Goal: Information Seeking & Learning: Understand process/instructions

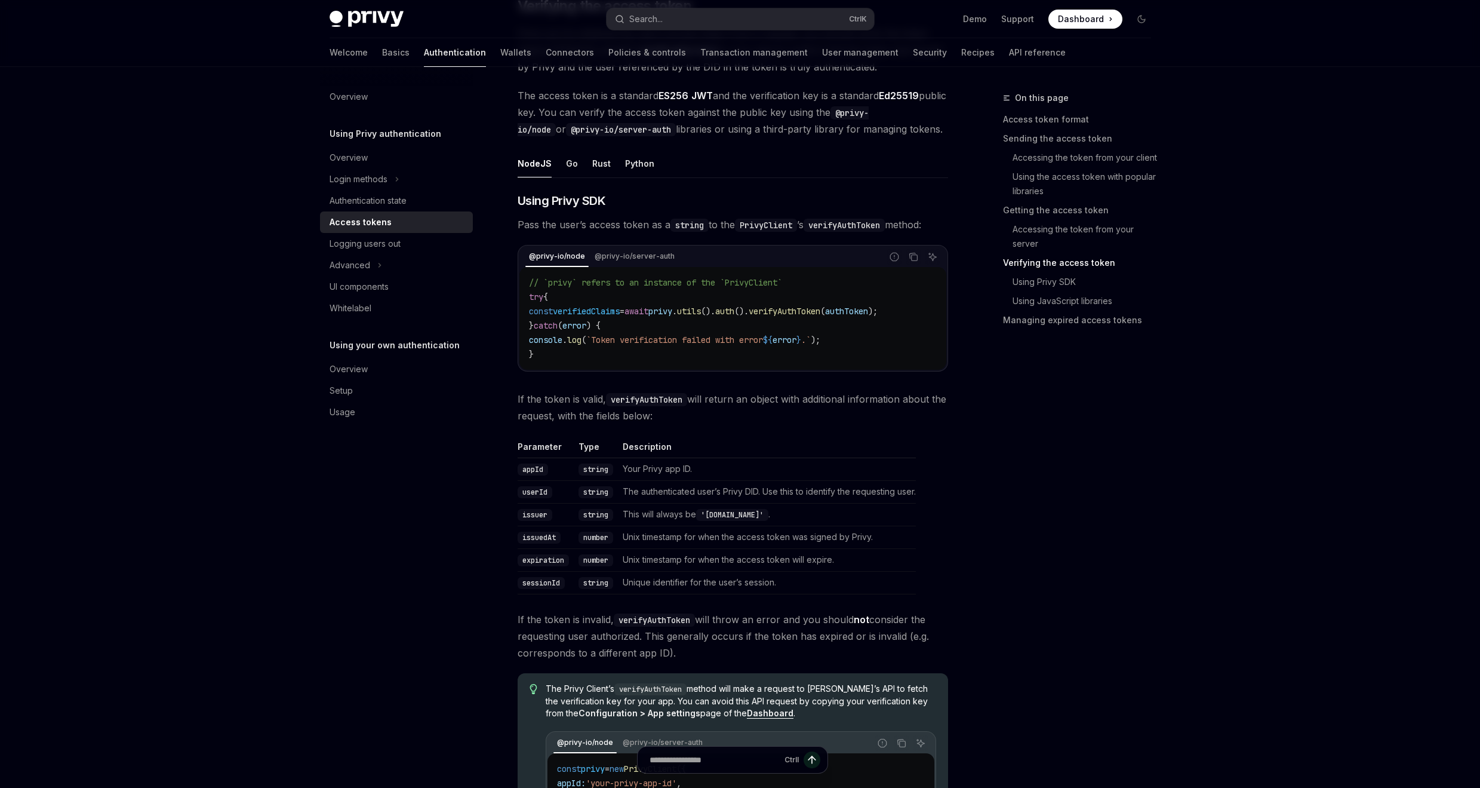
scroll to position [1791, 0]
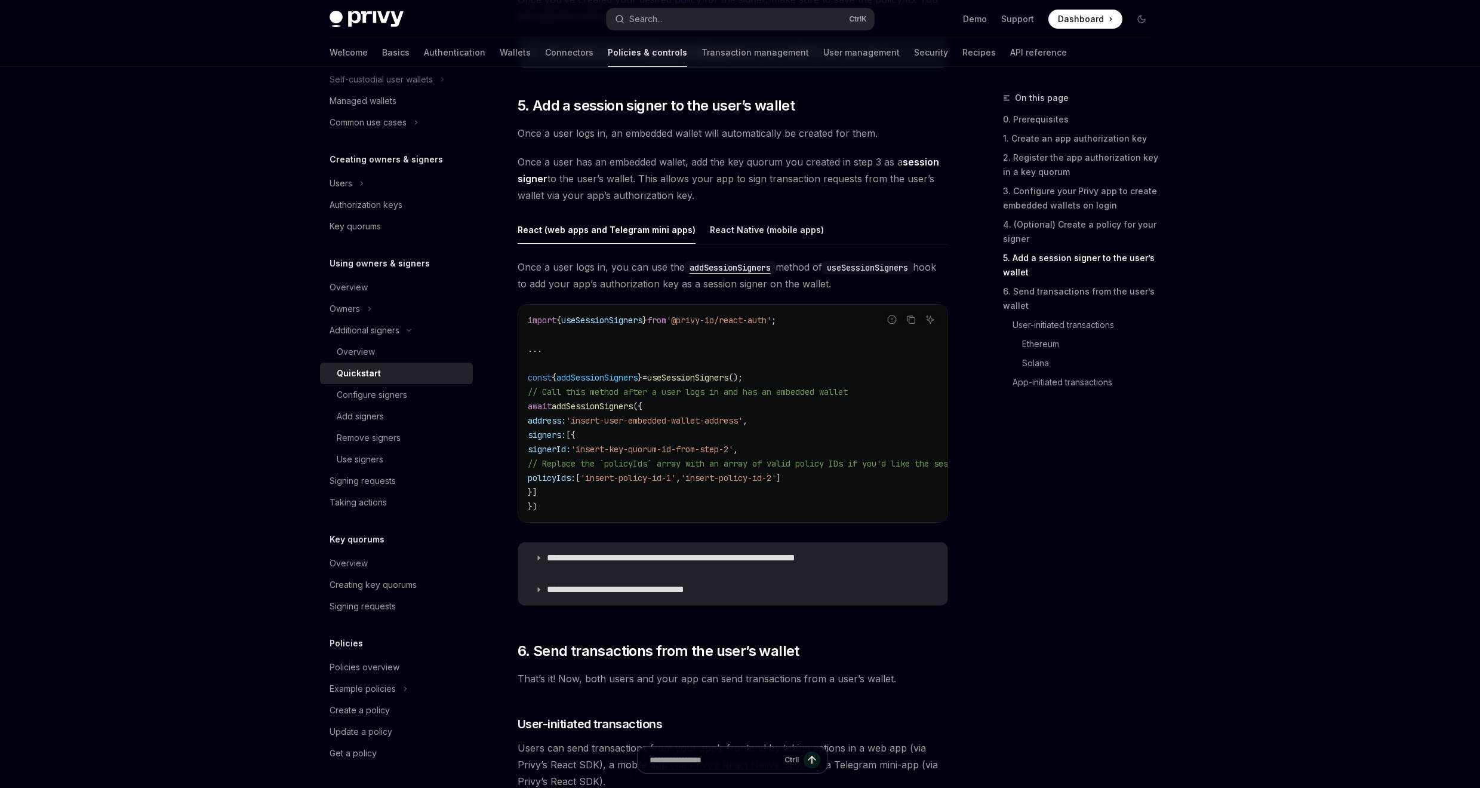
scroll to position [1823, 0]
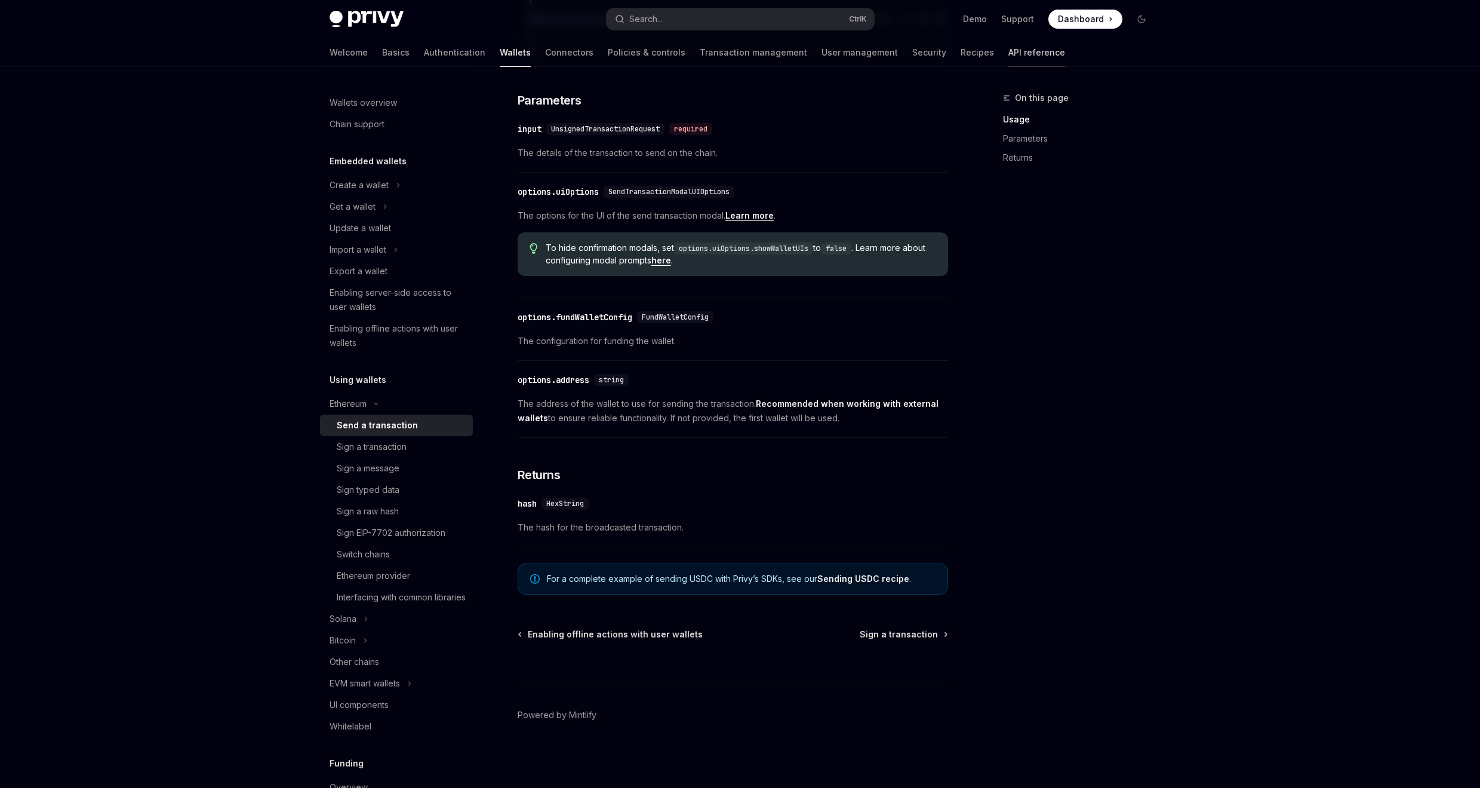
click at [1009, 46] on link "API reference" at bounding box center [1037, 52] width 57 height 29
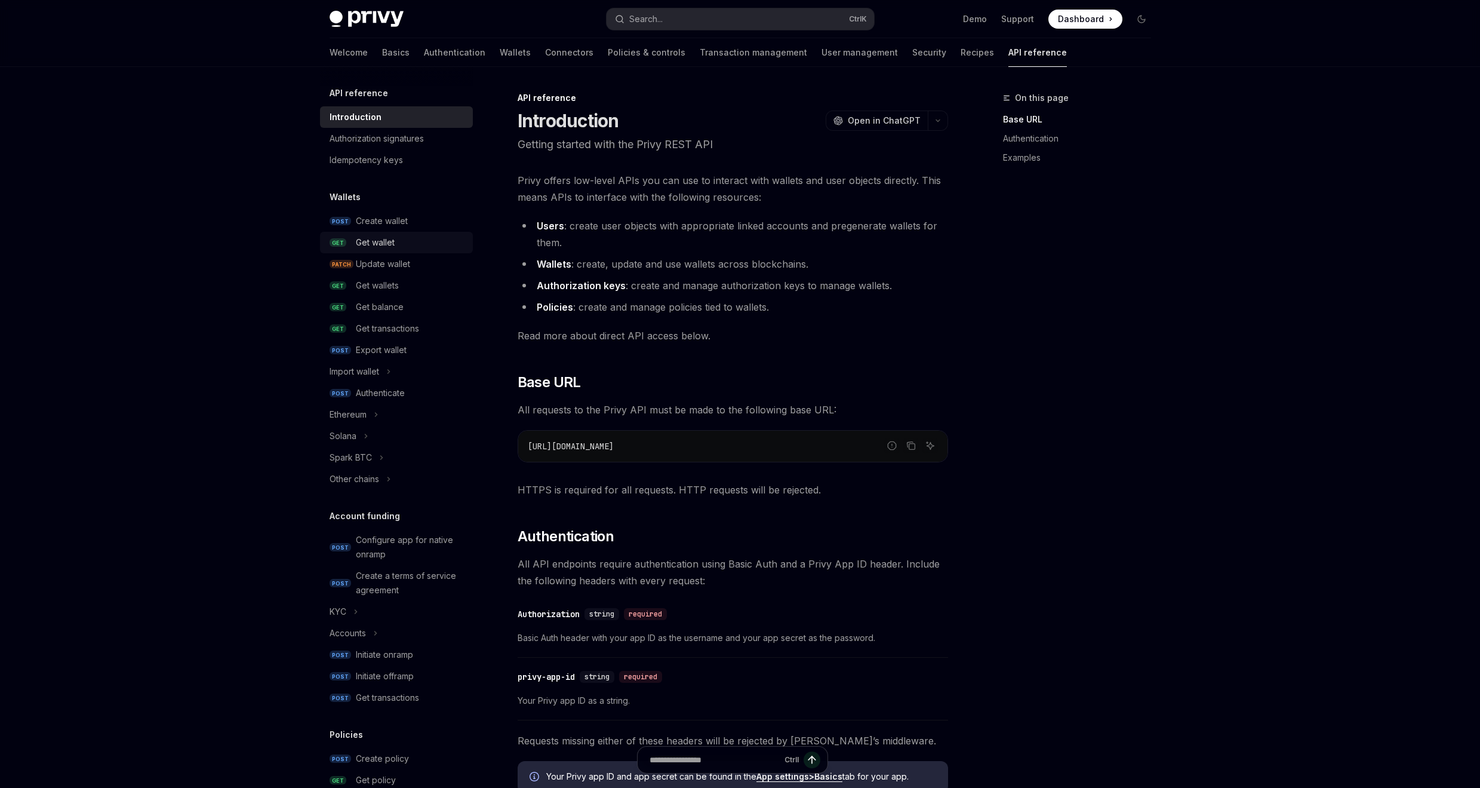
click at [370, 242] on div "Get wallet" at bounding box center [375, 242] width 39 height 14
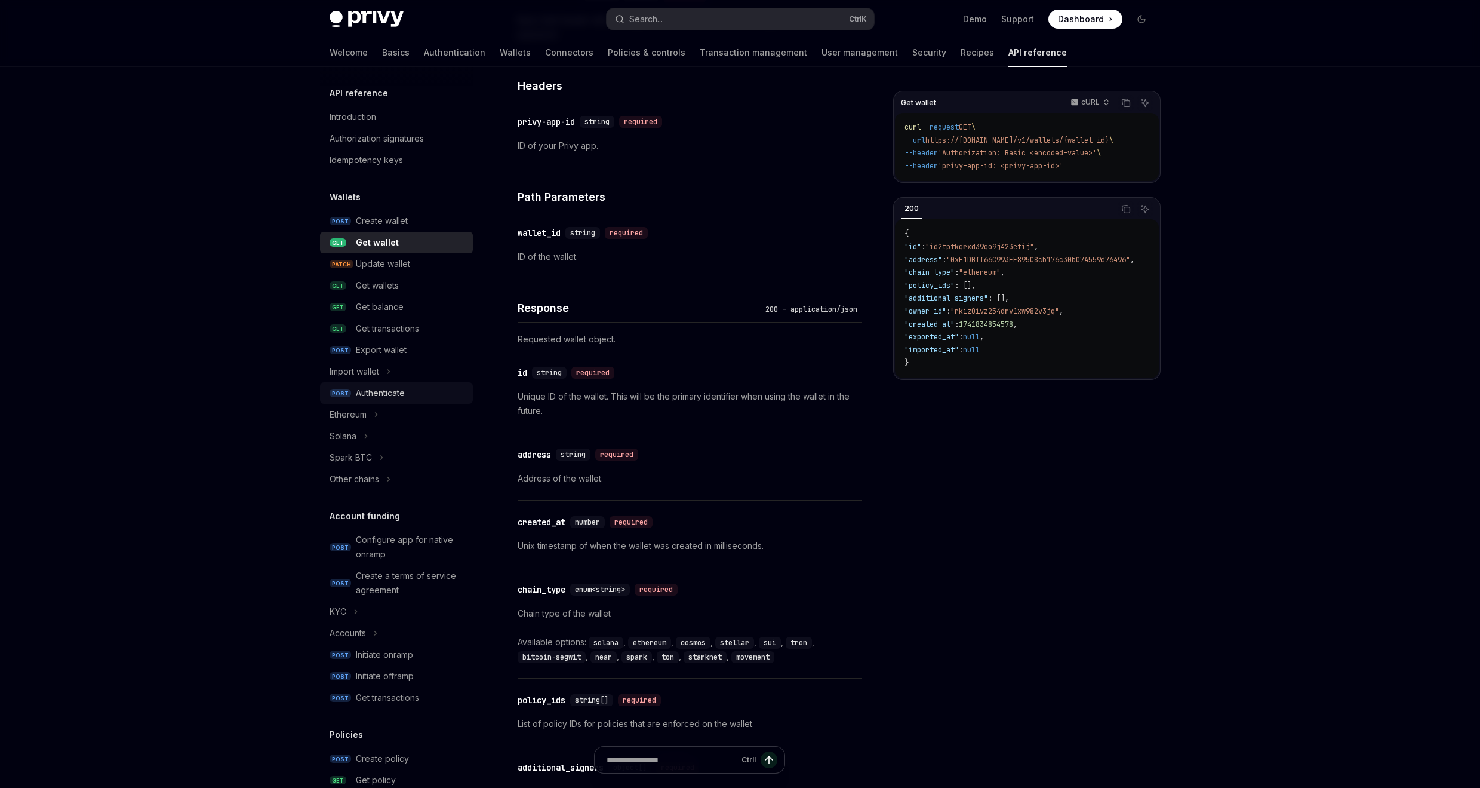
click at [389, 394] on div "Authenticate" at bounding box center [380, 393] width 49 height 14
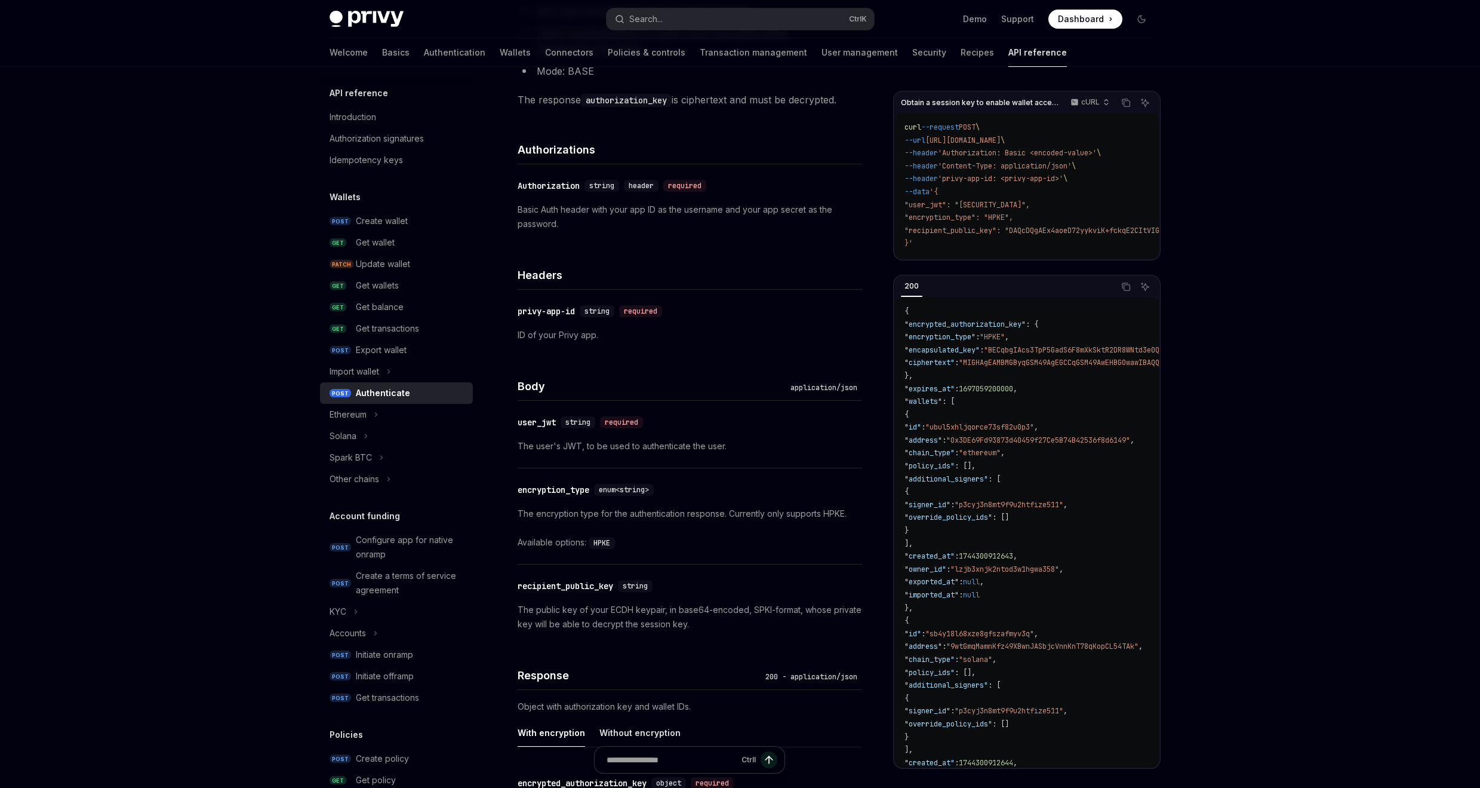
scroll to position [502, 0]
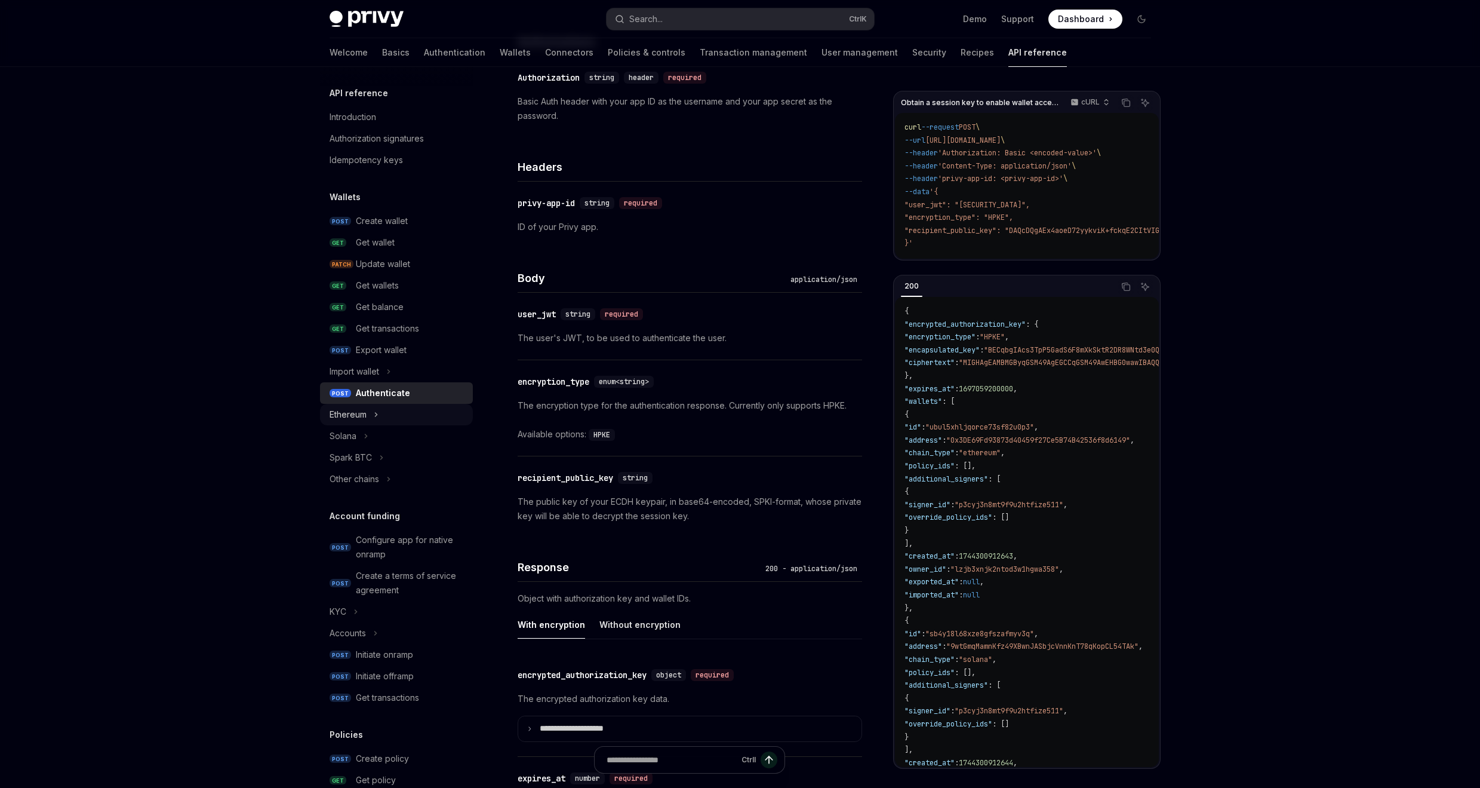
click at [377, 416] on icon "Toggle Ethereum section" at bounding box center [376, 414] width 5 height 14
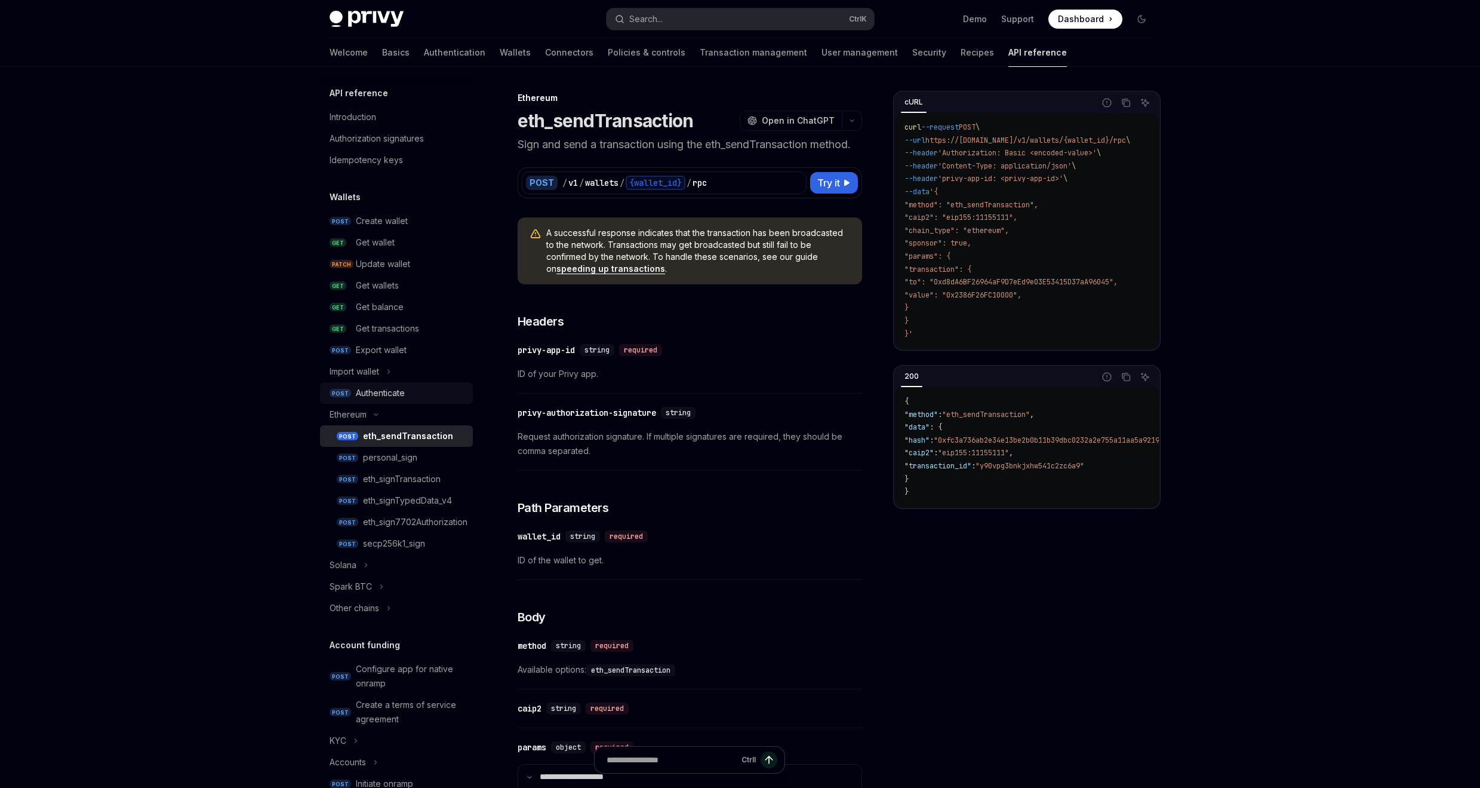
click at [395, 398] on div "Authenticate" at bounding box center [380, 393] width 49 height 14
type textarea "*"
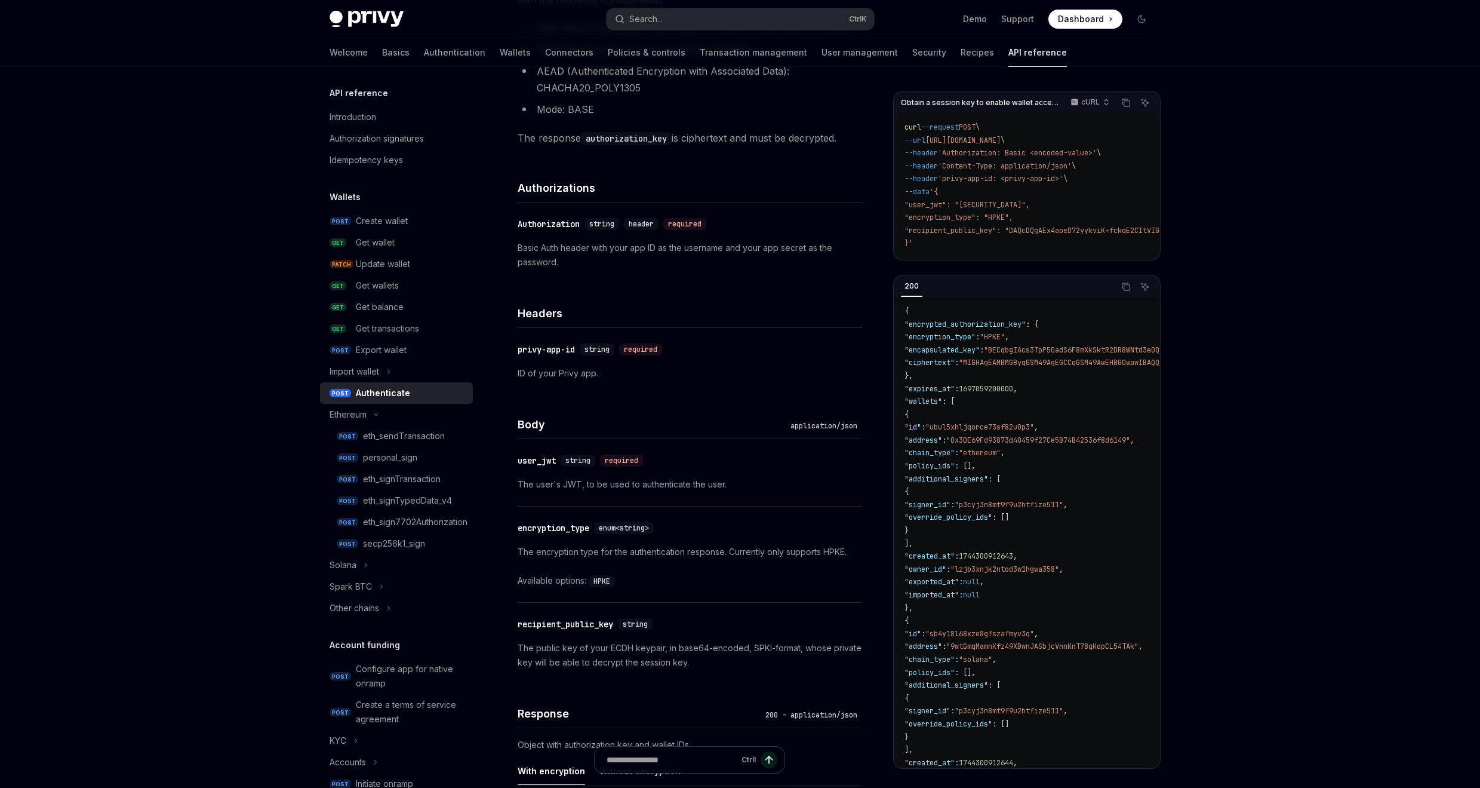
scroll to position [215, 0]
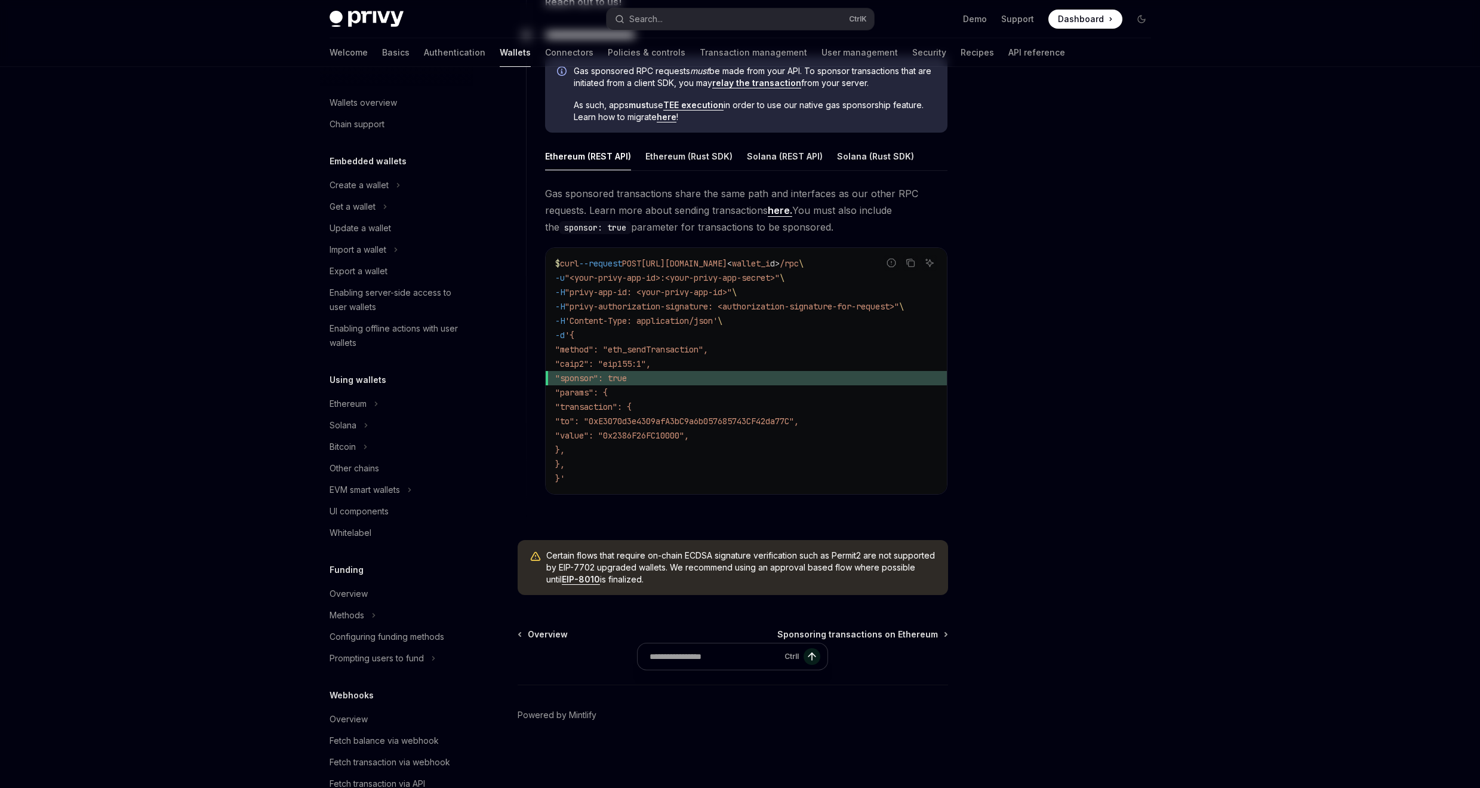
scroll to position [238, 0]
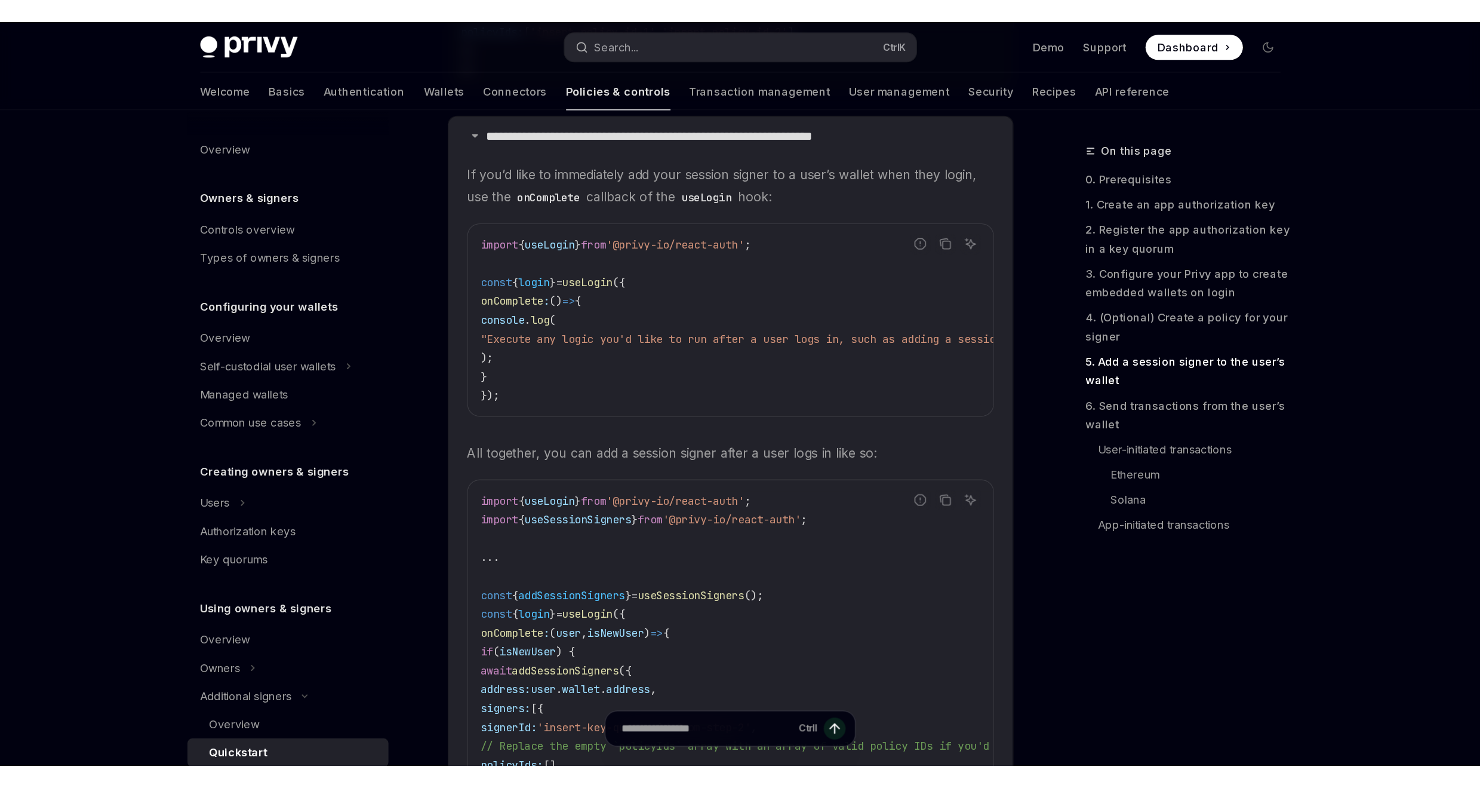
scroll to position [182, 0]
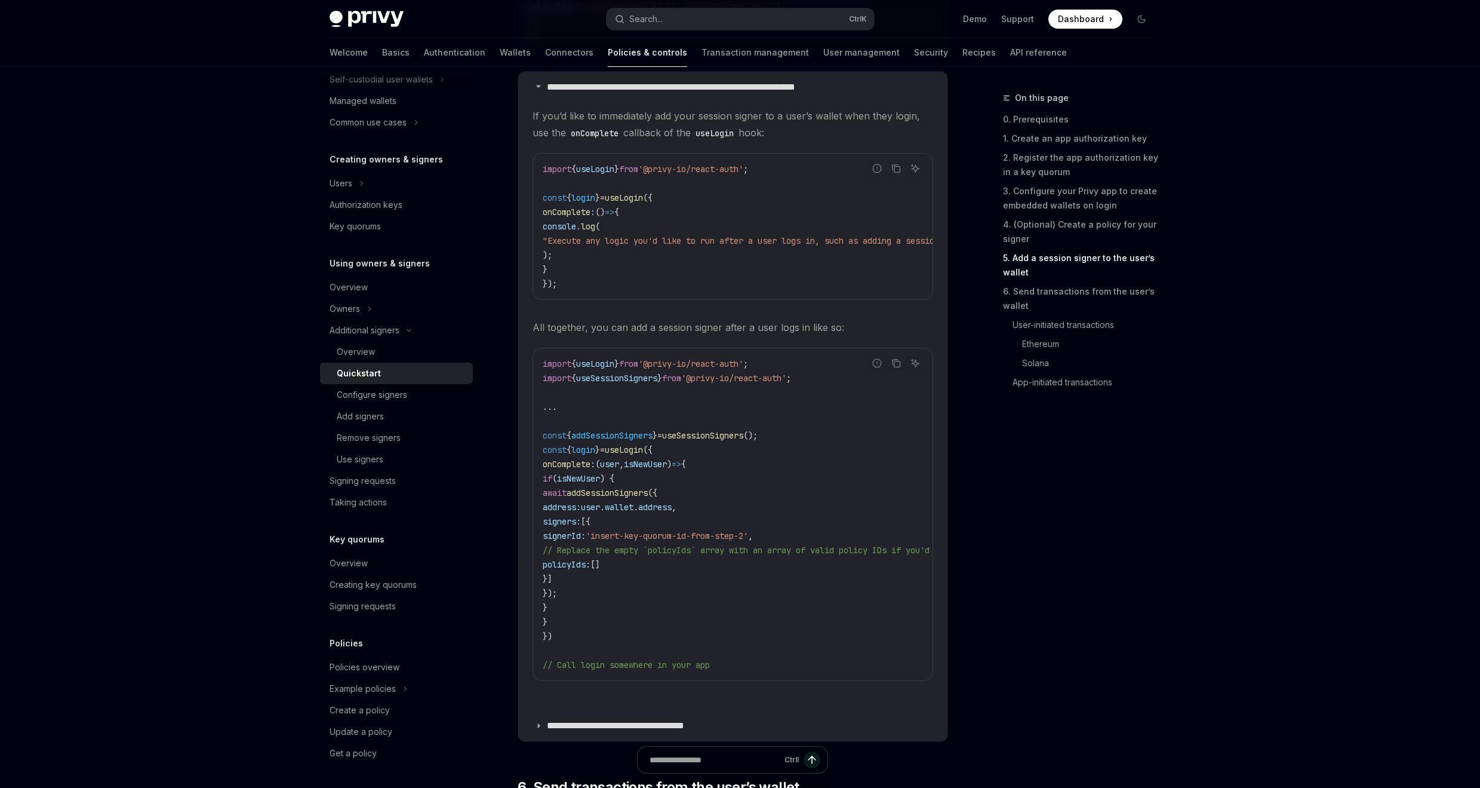
type textarea "*"
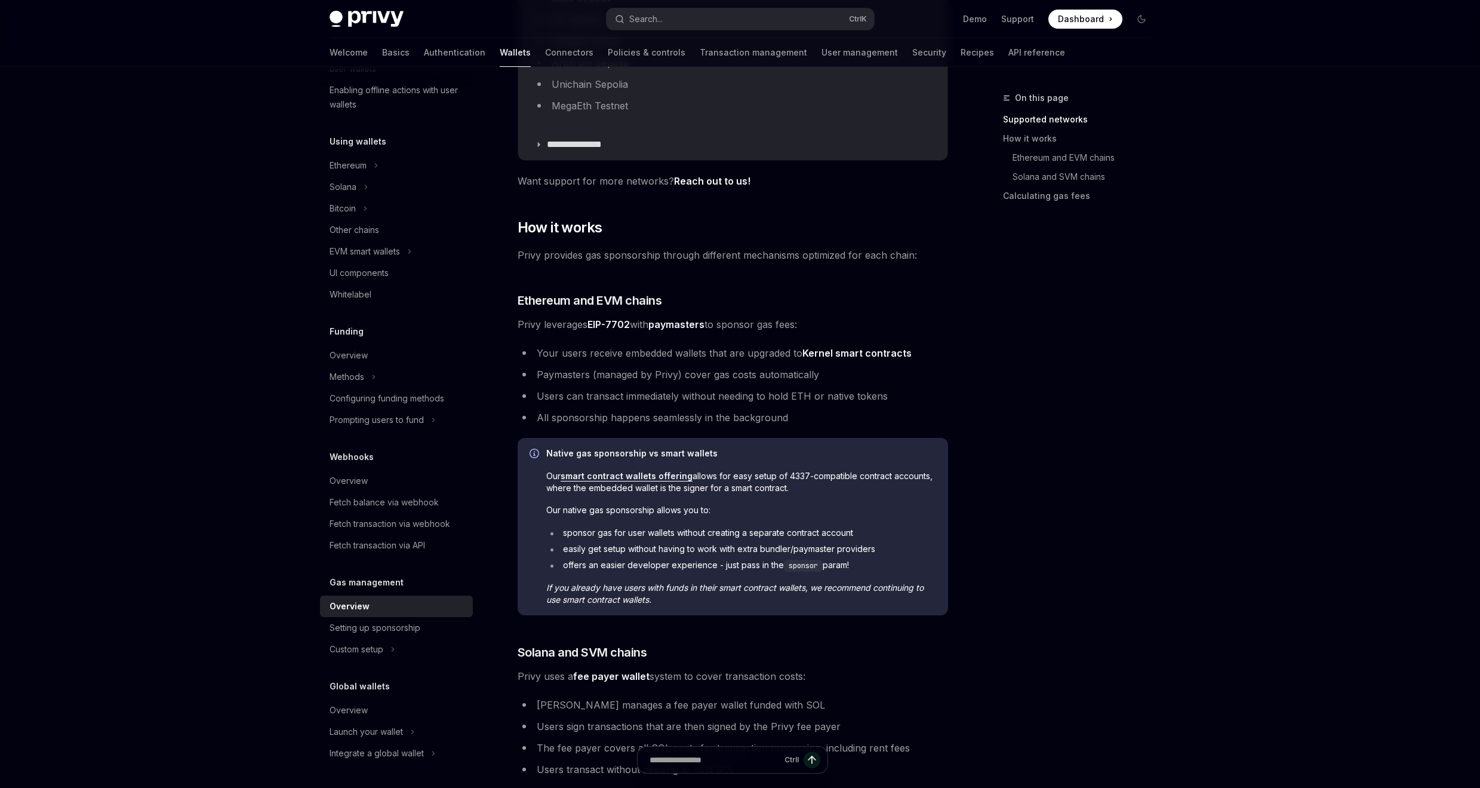
scroll to position [436, 0]
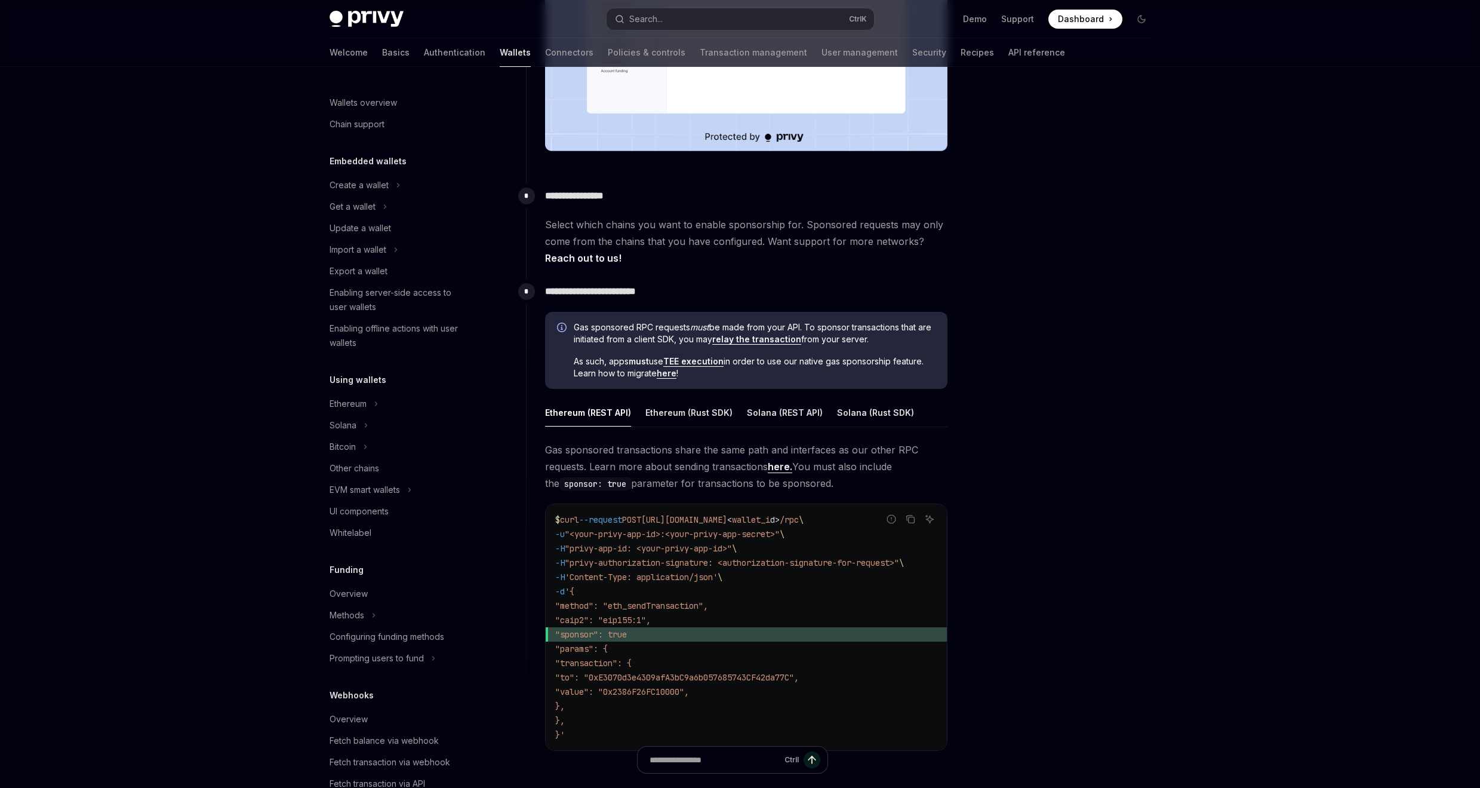
scroll to position [238, 0]
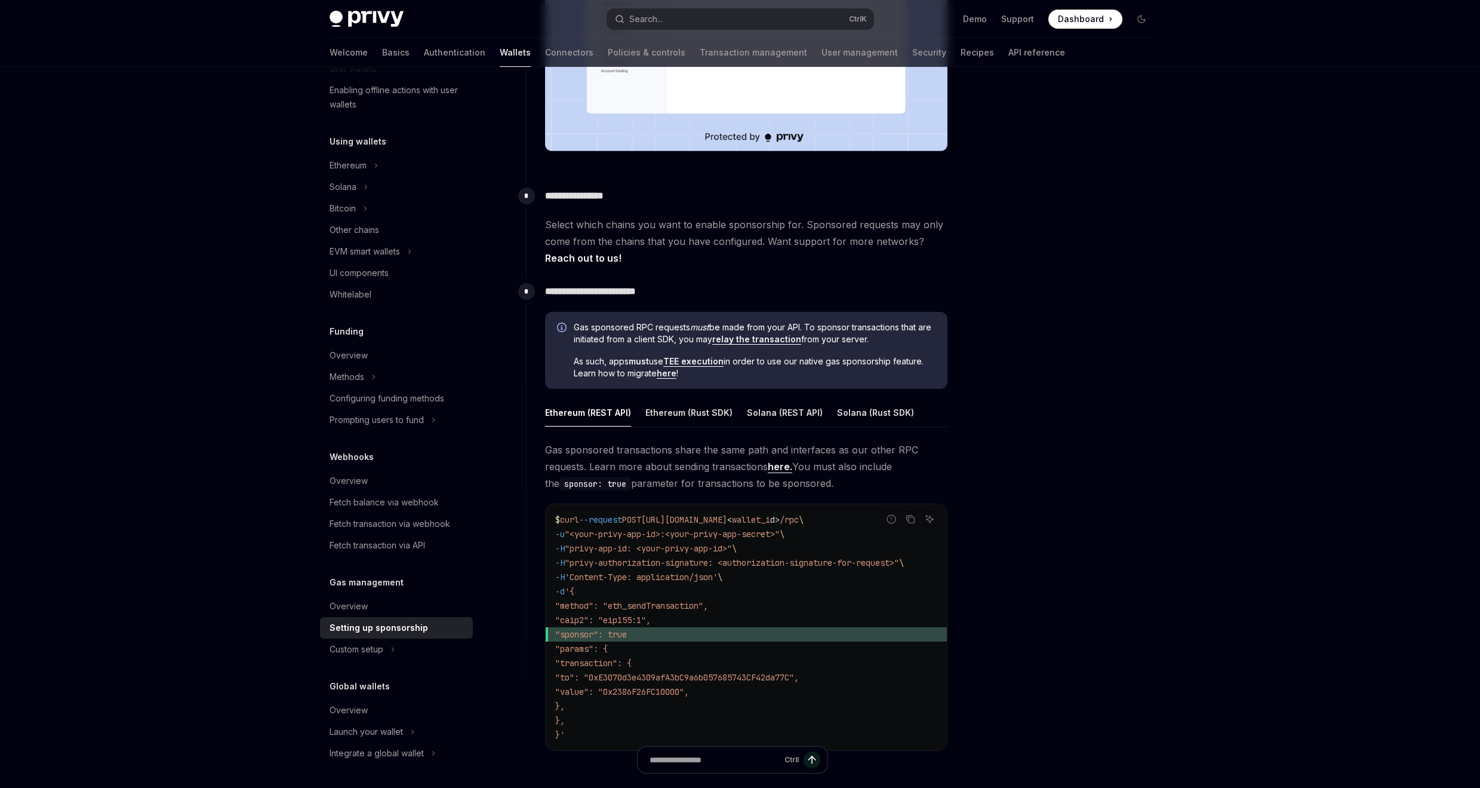
click at [669, 375] on link "here" at bounding box center [667, 373] width 20 height 11
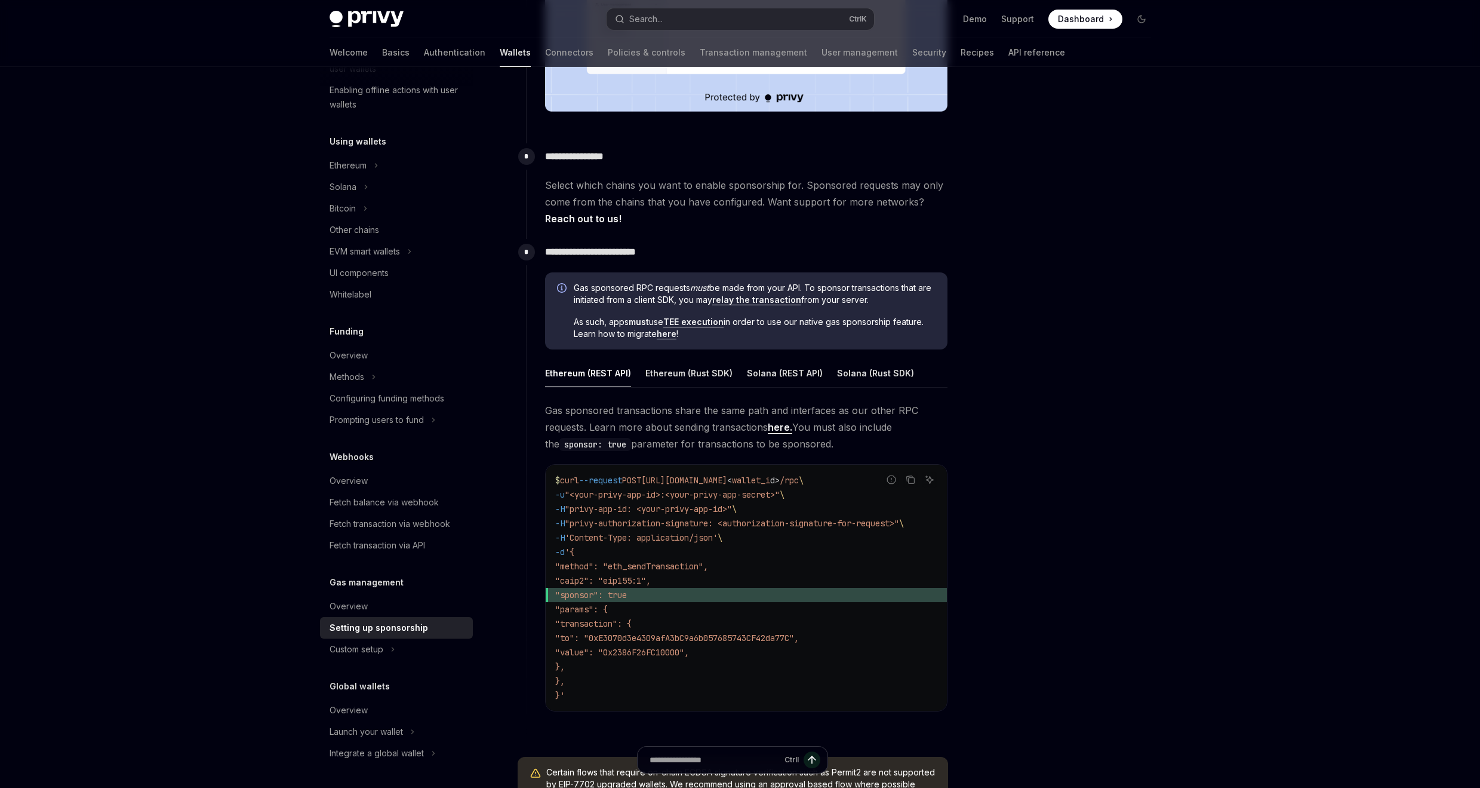
scroll to position [502, 0]
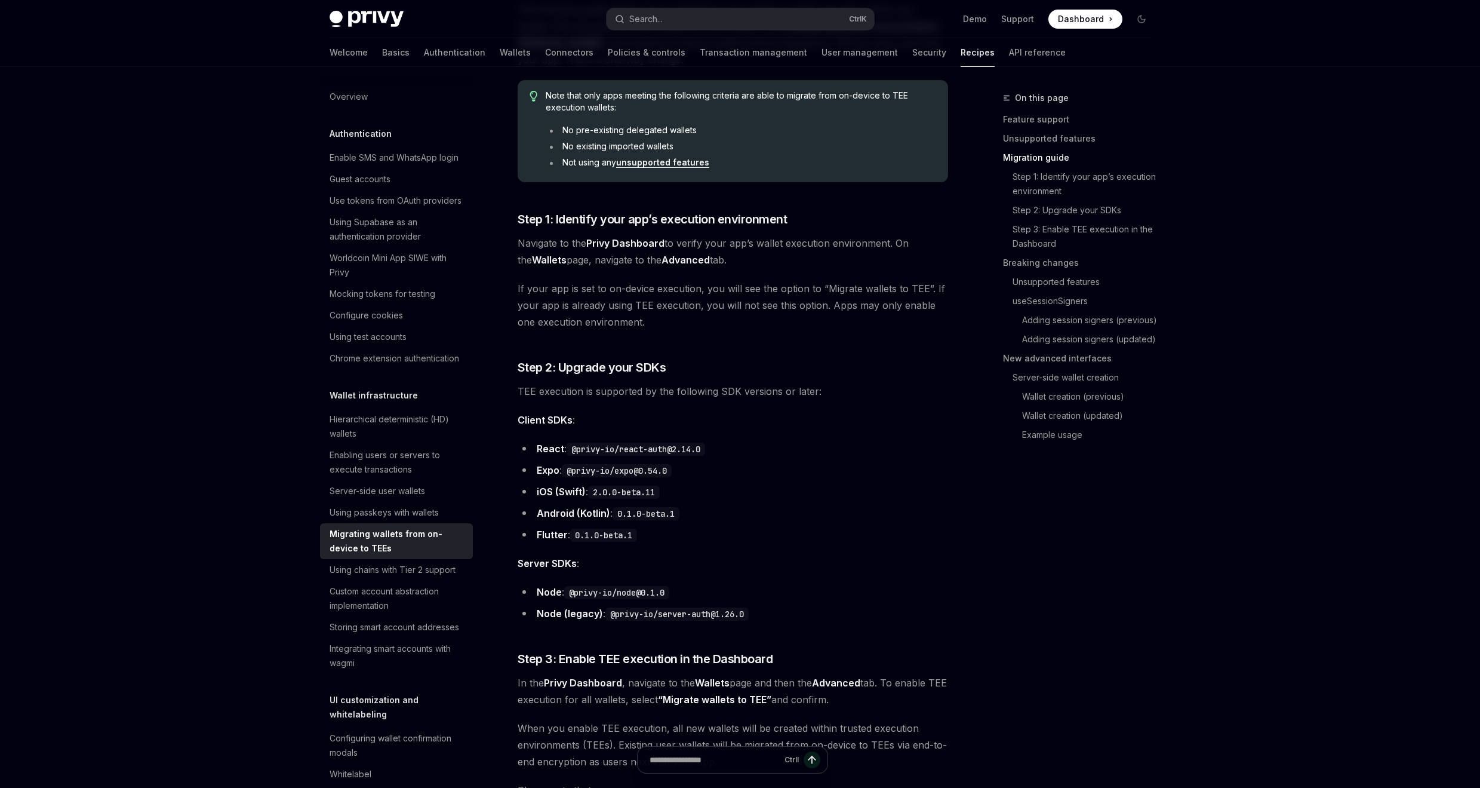
scroll to position [717, 0]
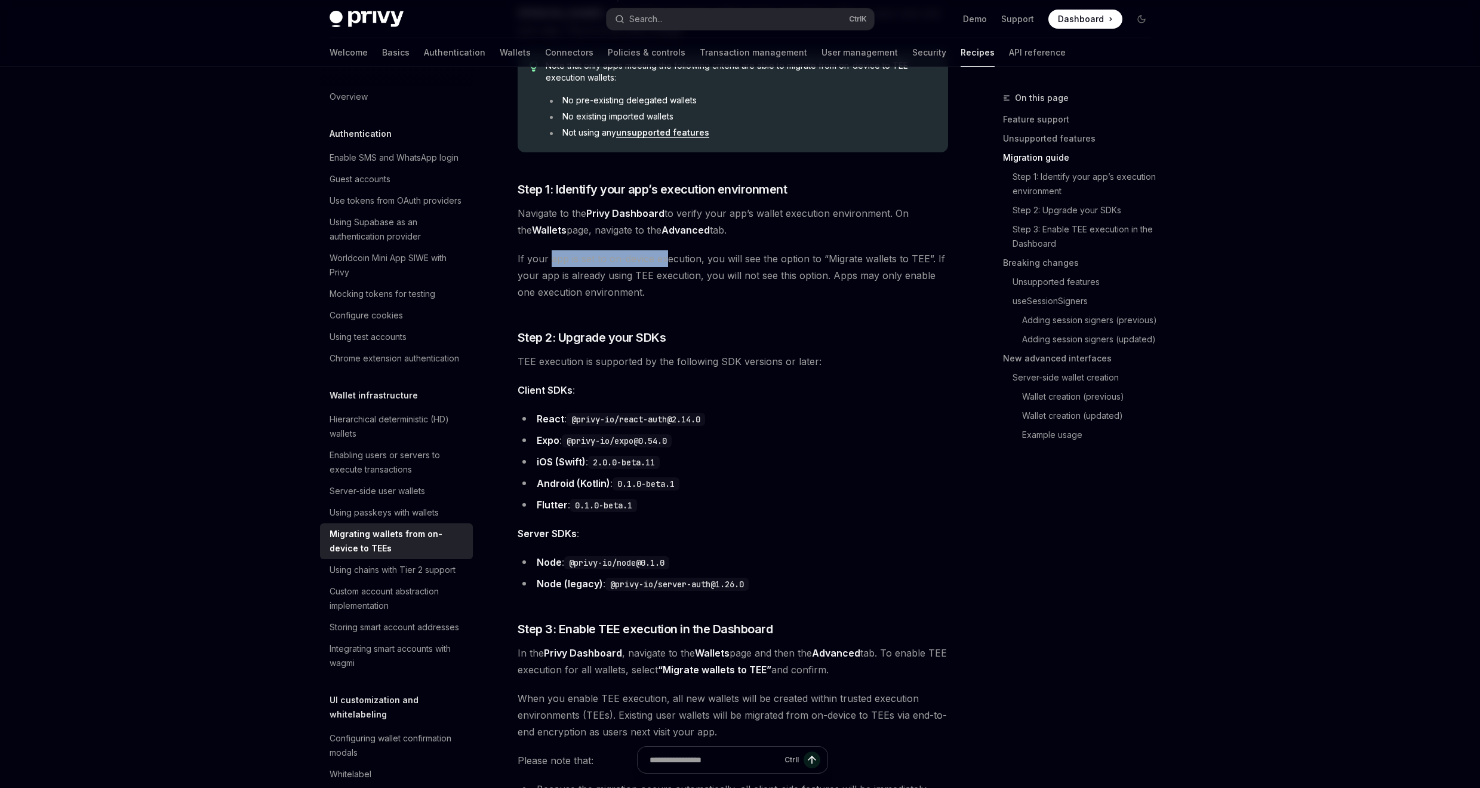
drag, startPoint x: 551, startPoint y: 258, endPoint x: 665, endPoint y: 262, distance: 114.1
click at [665, 262] on span "If your app is set to on-device execution, you will see the option to “Migrate …" at bounding box center [733, 275] width 431 height 50
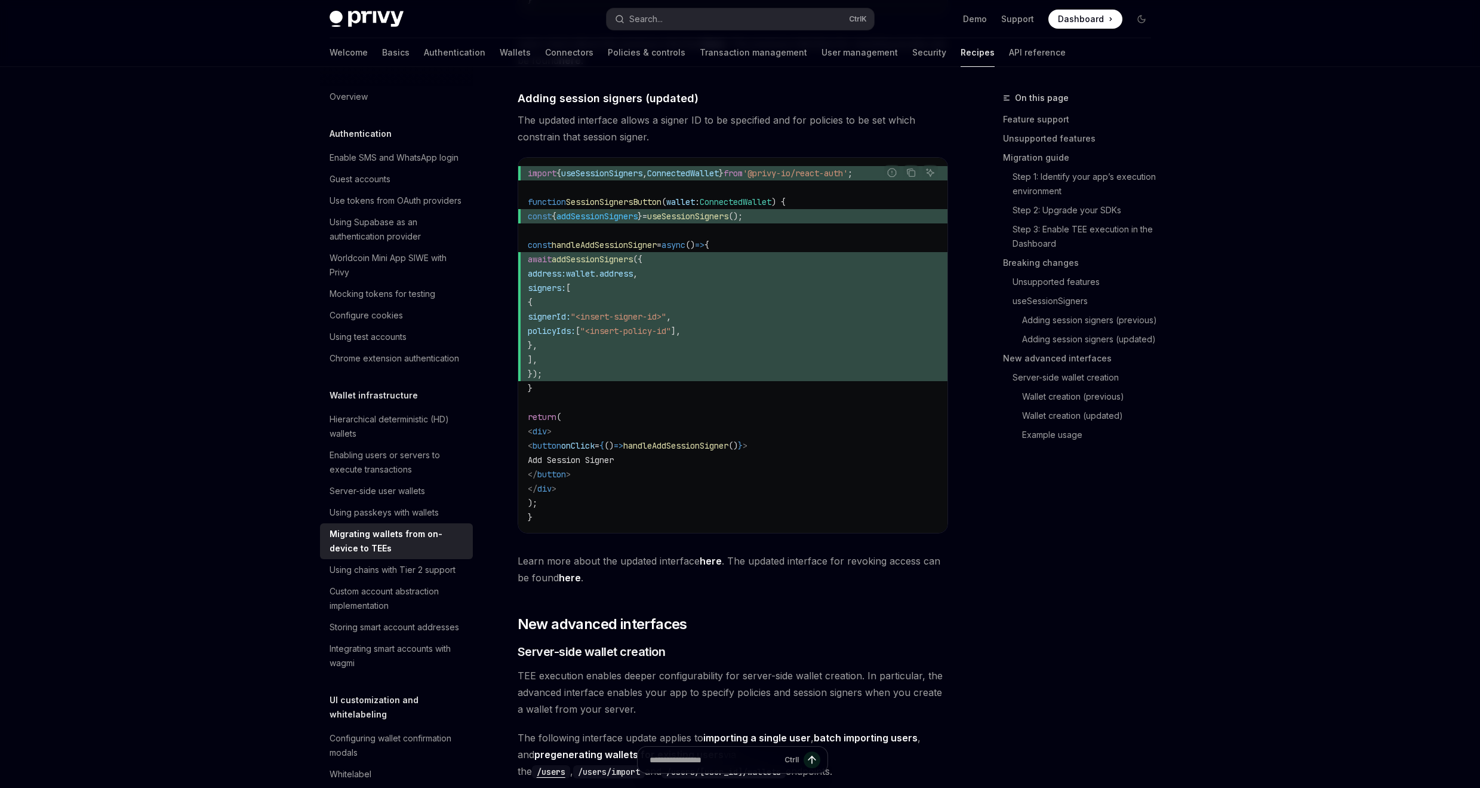
scroll to position [2293, 0]
drag, startPoint x: 640, startPoint y: 125, endPoint x: 665, endPoint y: 139, distance: 28.8
click at [665, 139] on span "The updated interface allows a signer ID to be specified and for policies to be…" at bounding box center [733, 127] width 431 height 33
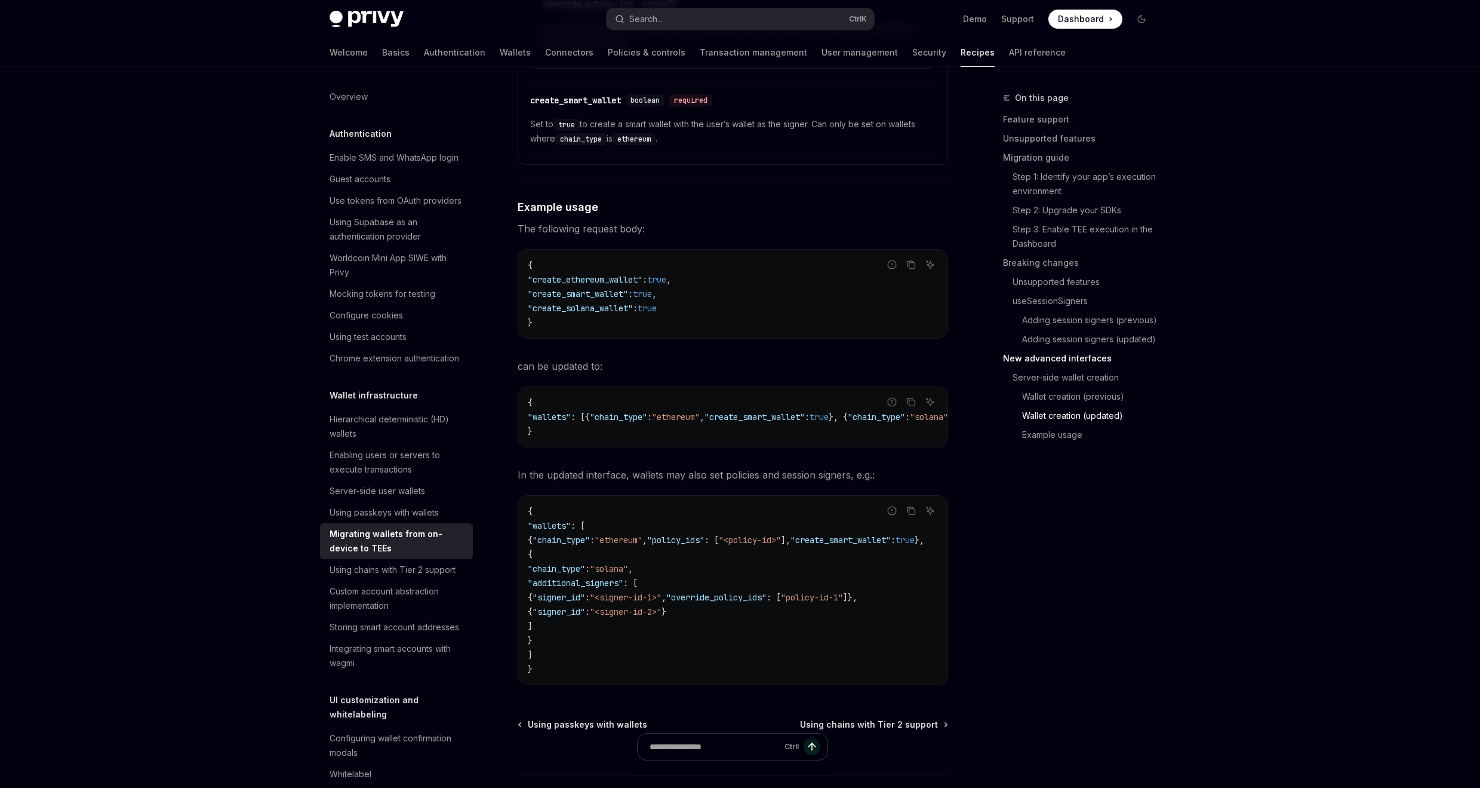
scroll to position [3798, 0]
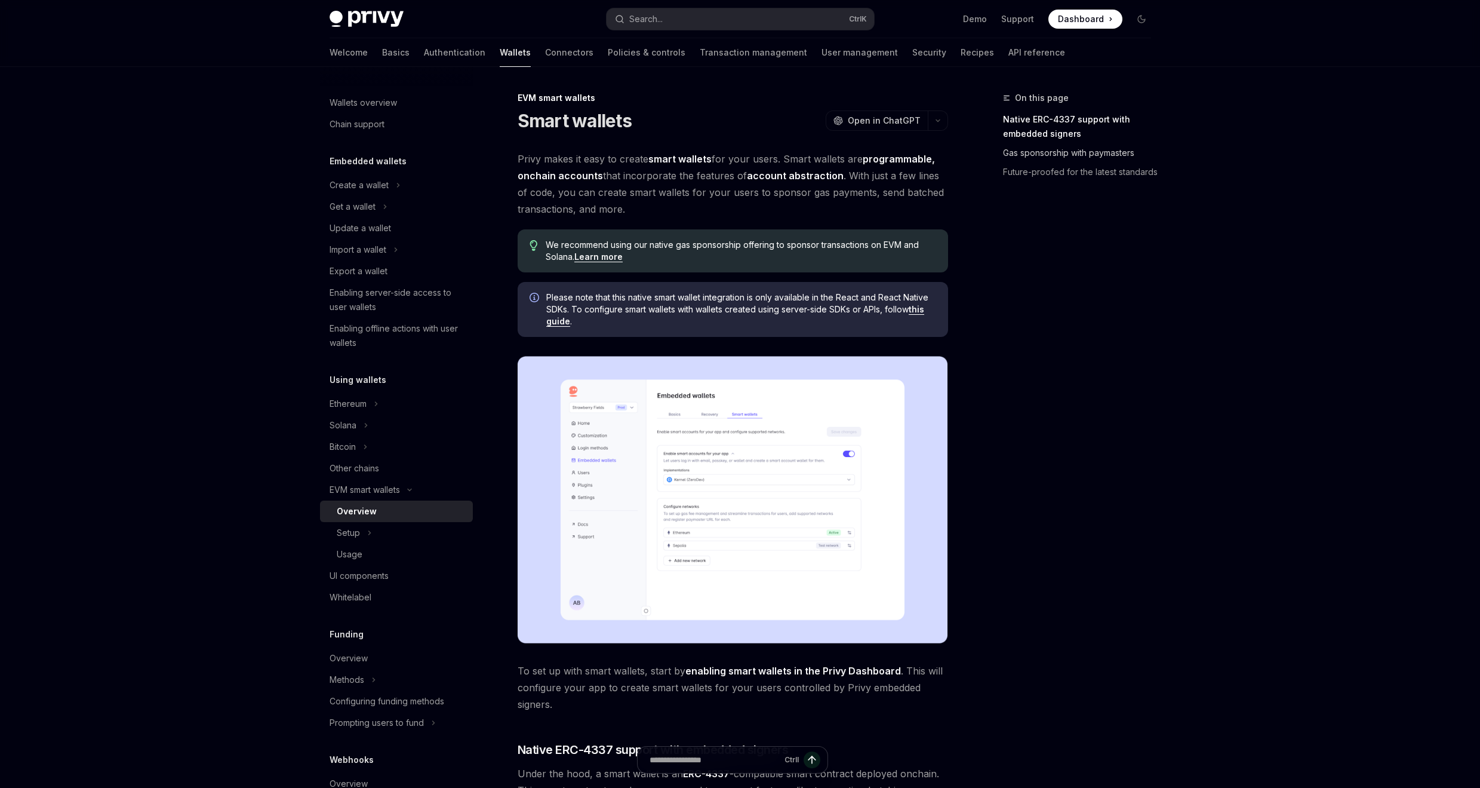
click at [1041, 155] on link "Gas sponsorship with paymasters" at bounding box center [1082, 152] width 158 height 19
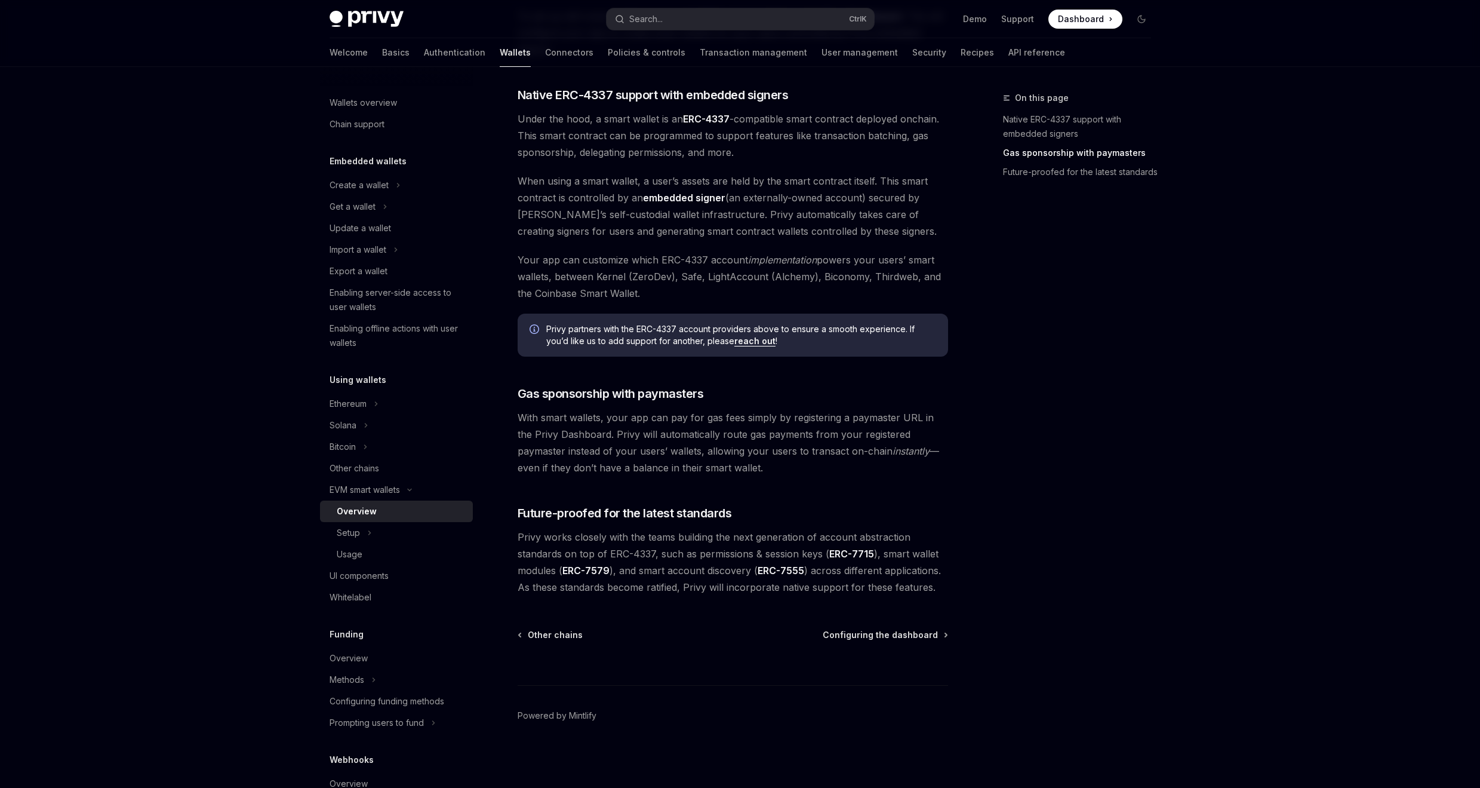
scroll to position [655, 0]
click at [371, 526] on icon "Toggle Setup section" at bounding box center [369, 533] width 5 height 14
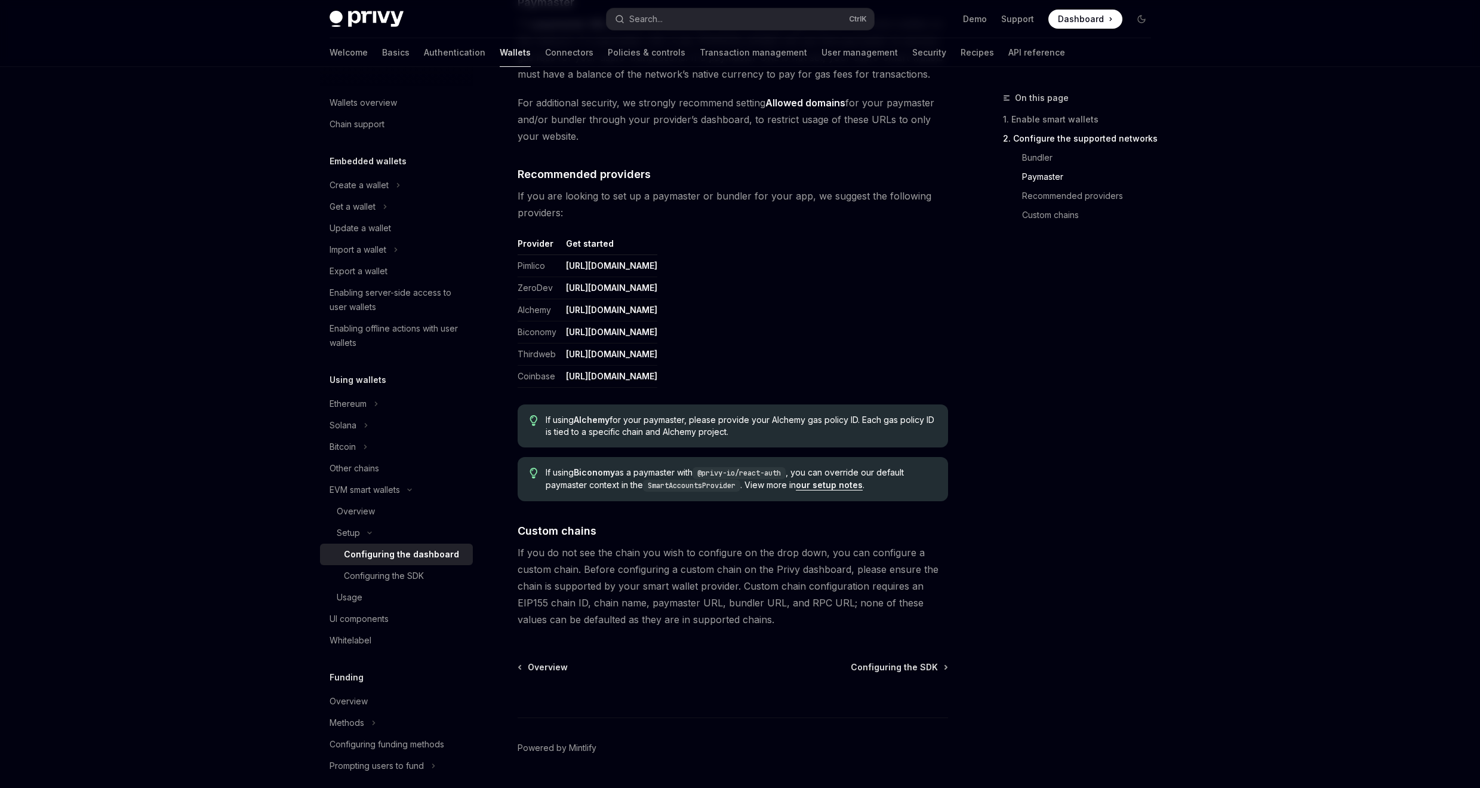
scroll to position [1354, 0]
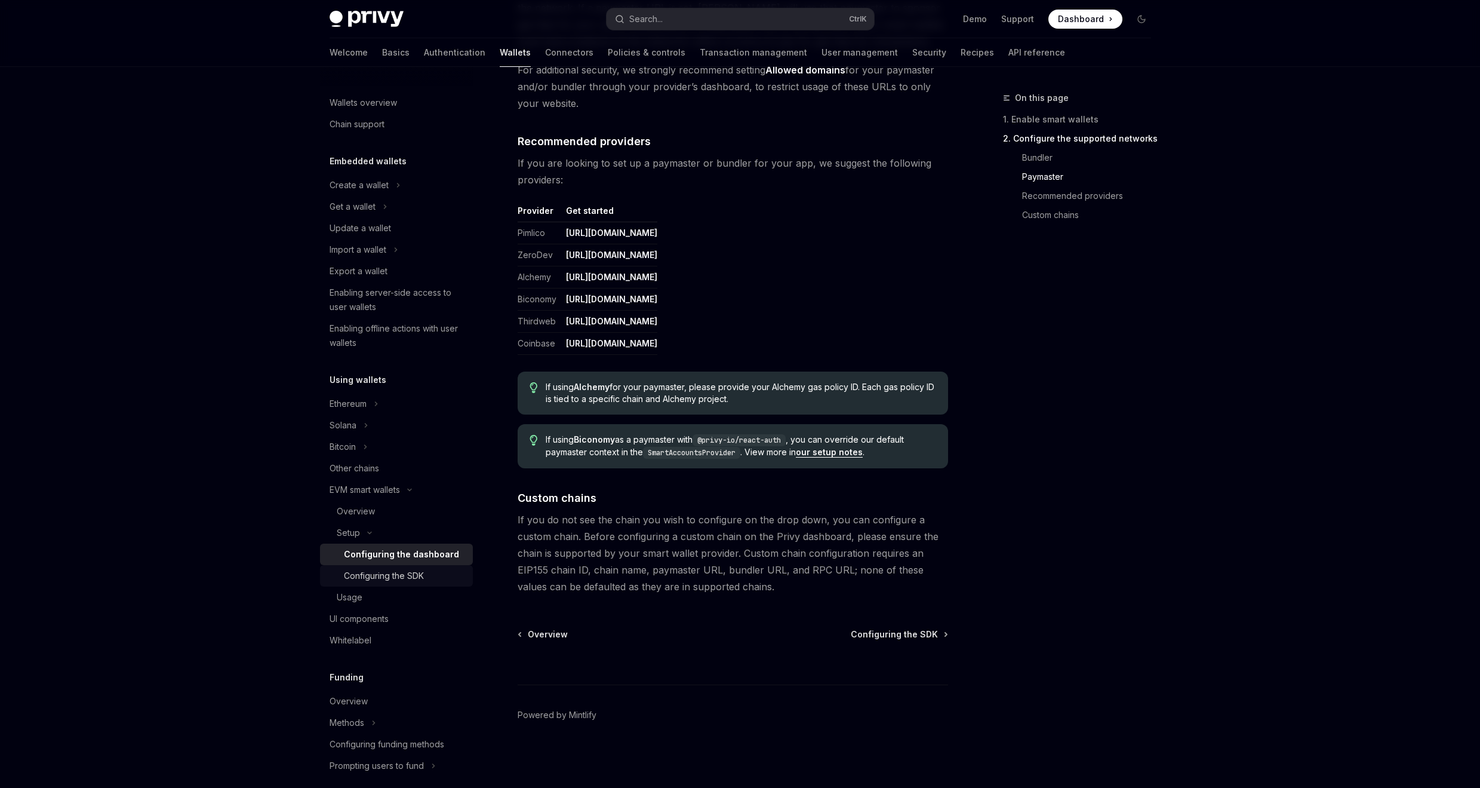
click at [416, 578] on div "Configuring the SDK" at bounding box center [384, 575] width 80 height 14
type textarea "*"
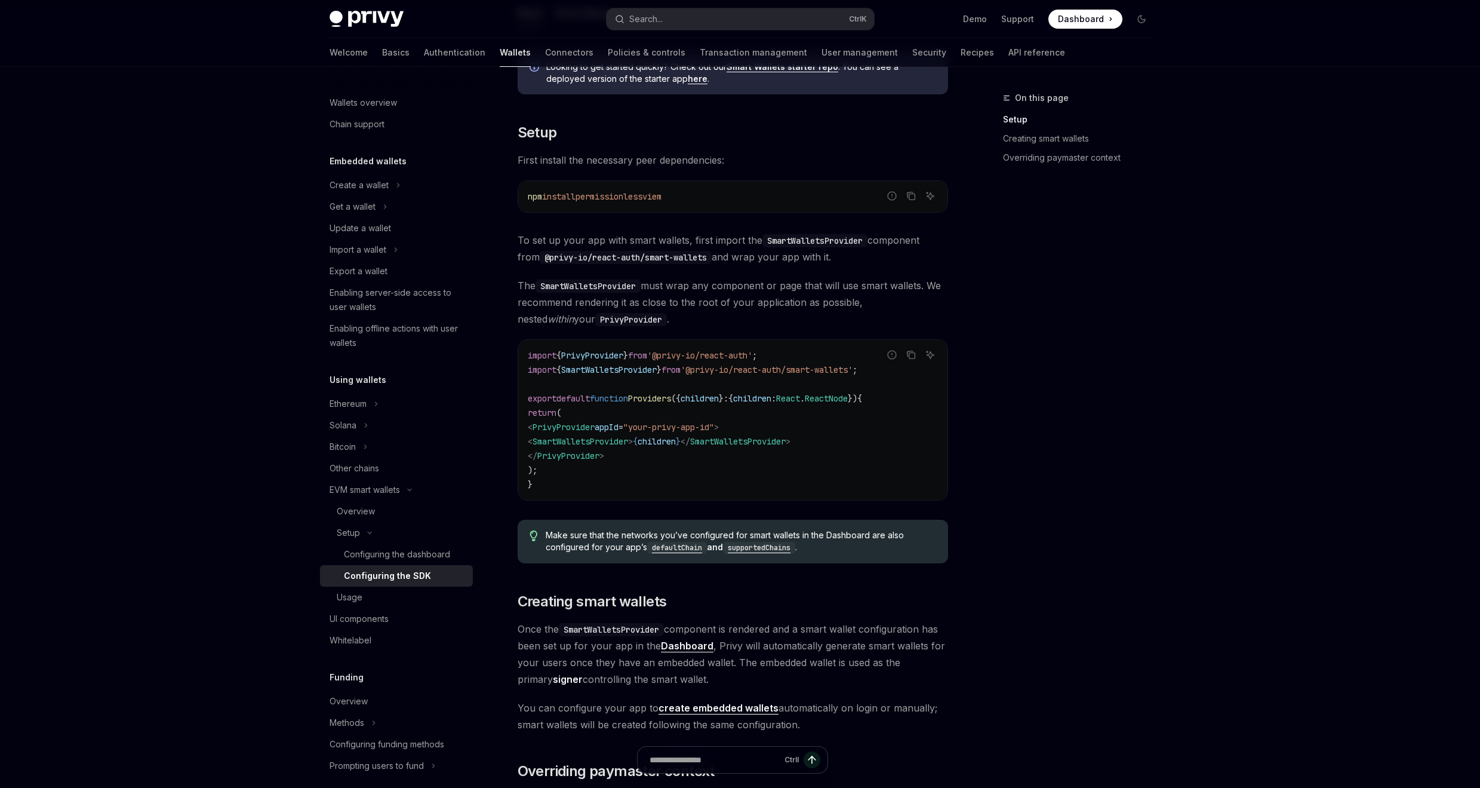
scroll to position [215, 0]
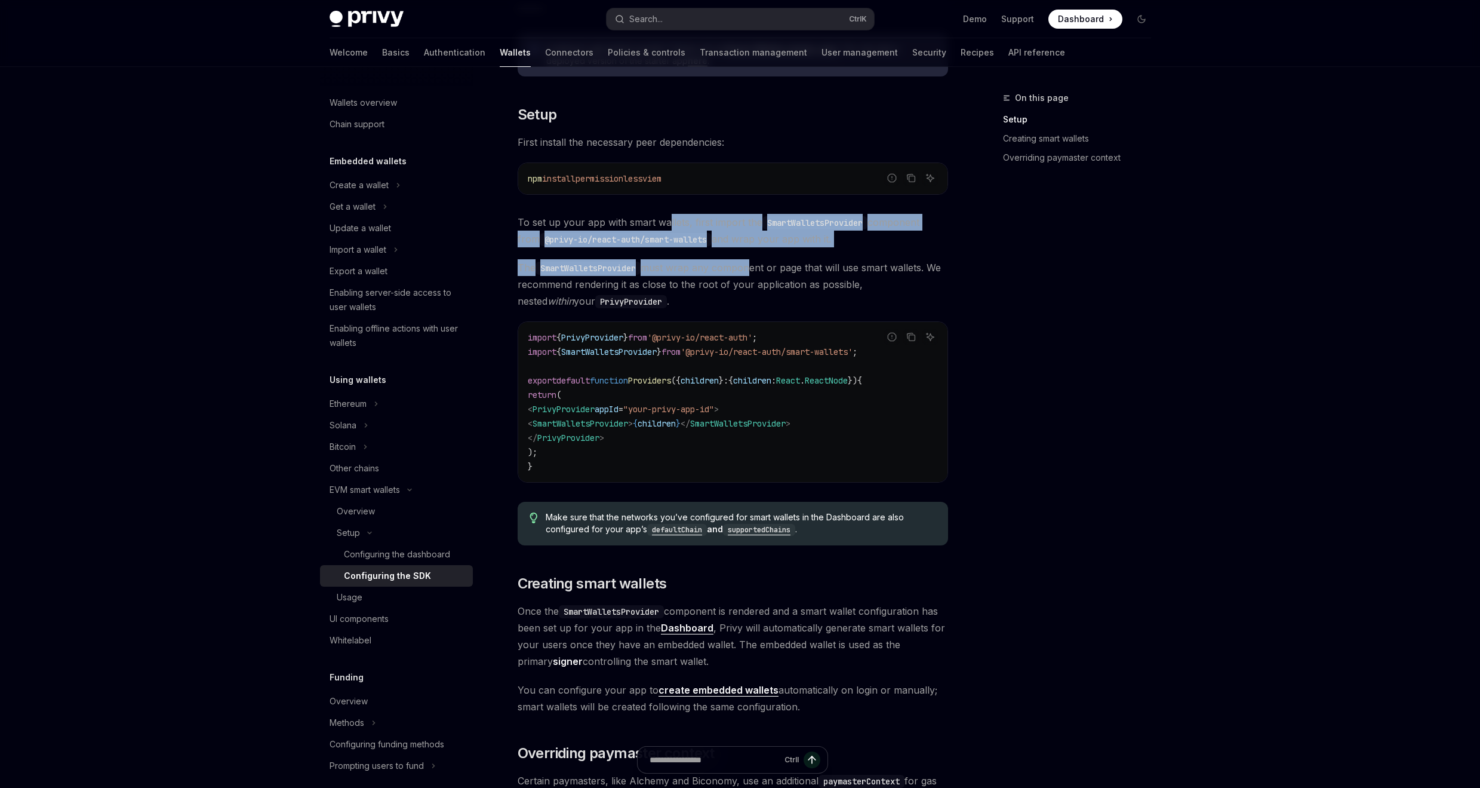
drag, startPoint x: 668, startPoint y: 222, endPoint x: 752, endPoint y: 270, distance: 96.8
click at [752, 270] on div "Looking to get started quickly? Check out our Smart Wallets starter repo . You …" at bounding box center [733, 593] width 431 height 1139
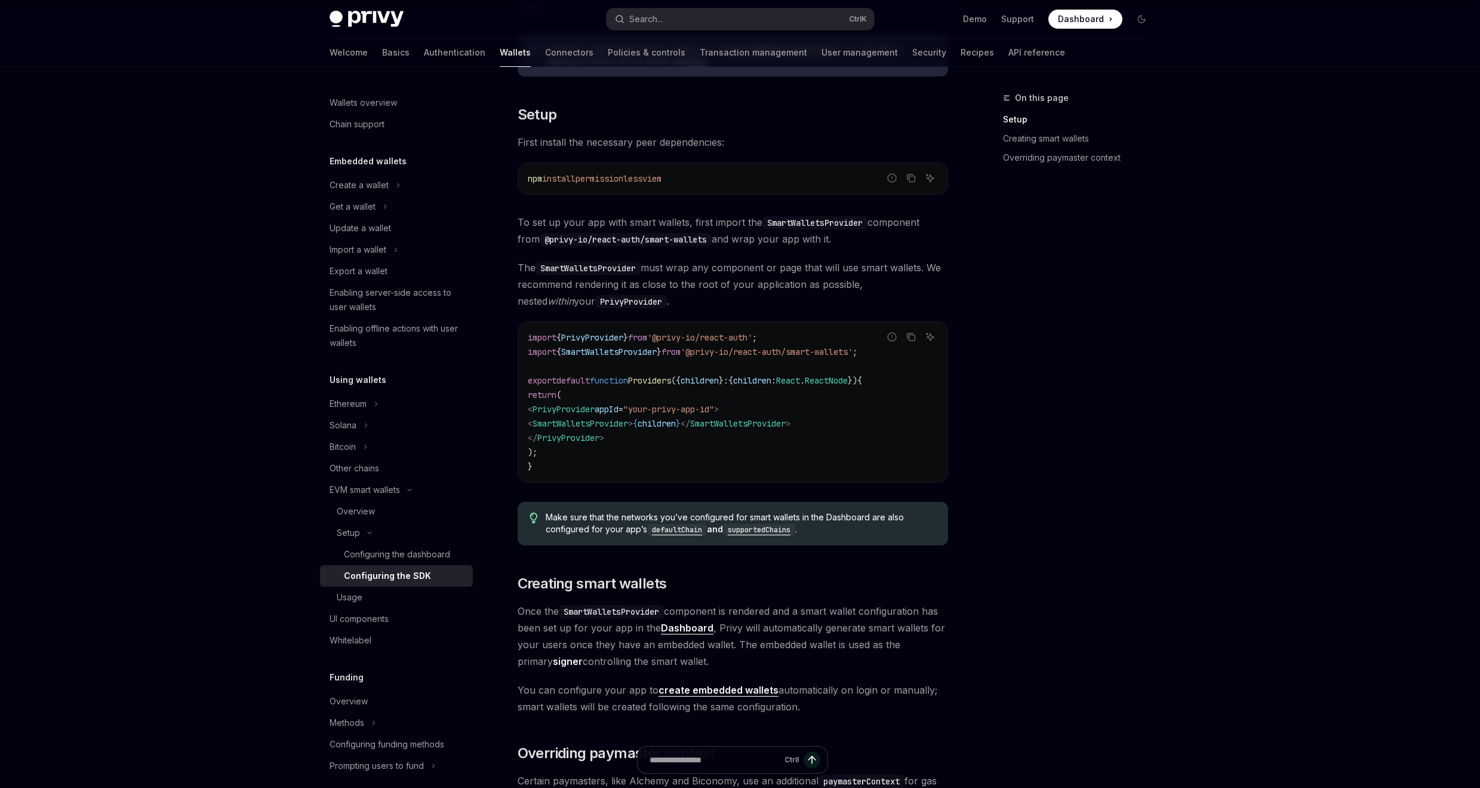
click at [644, 355] on span "SmartWalletsProvider" at bounding box center [609, 351] width 96 height 11
copy span "SmartWalletsProvider"
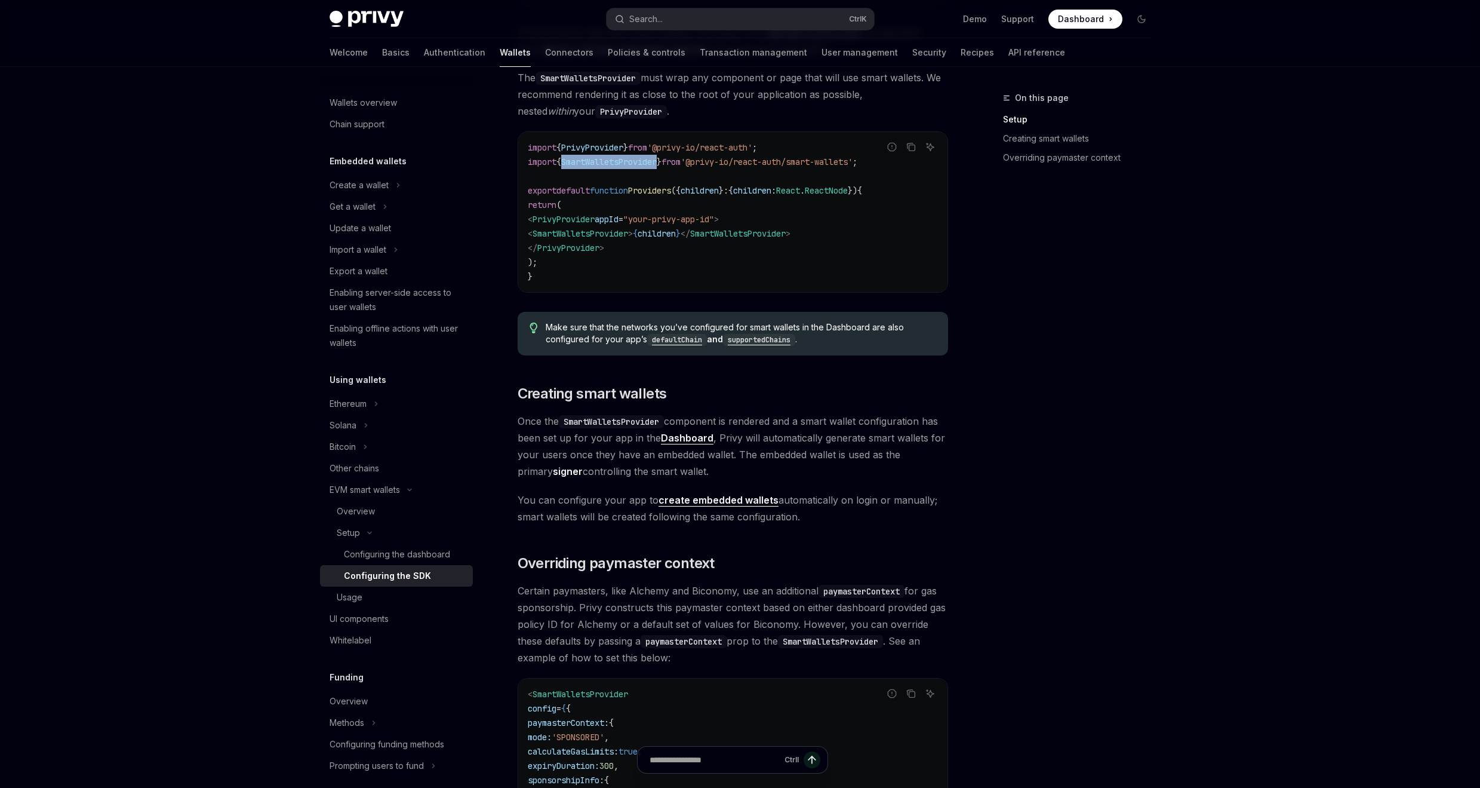
scroll to position [430, 0]
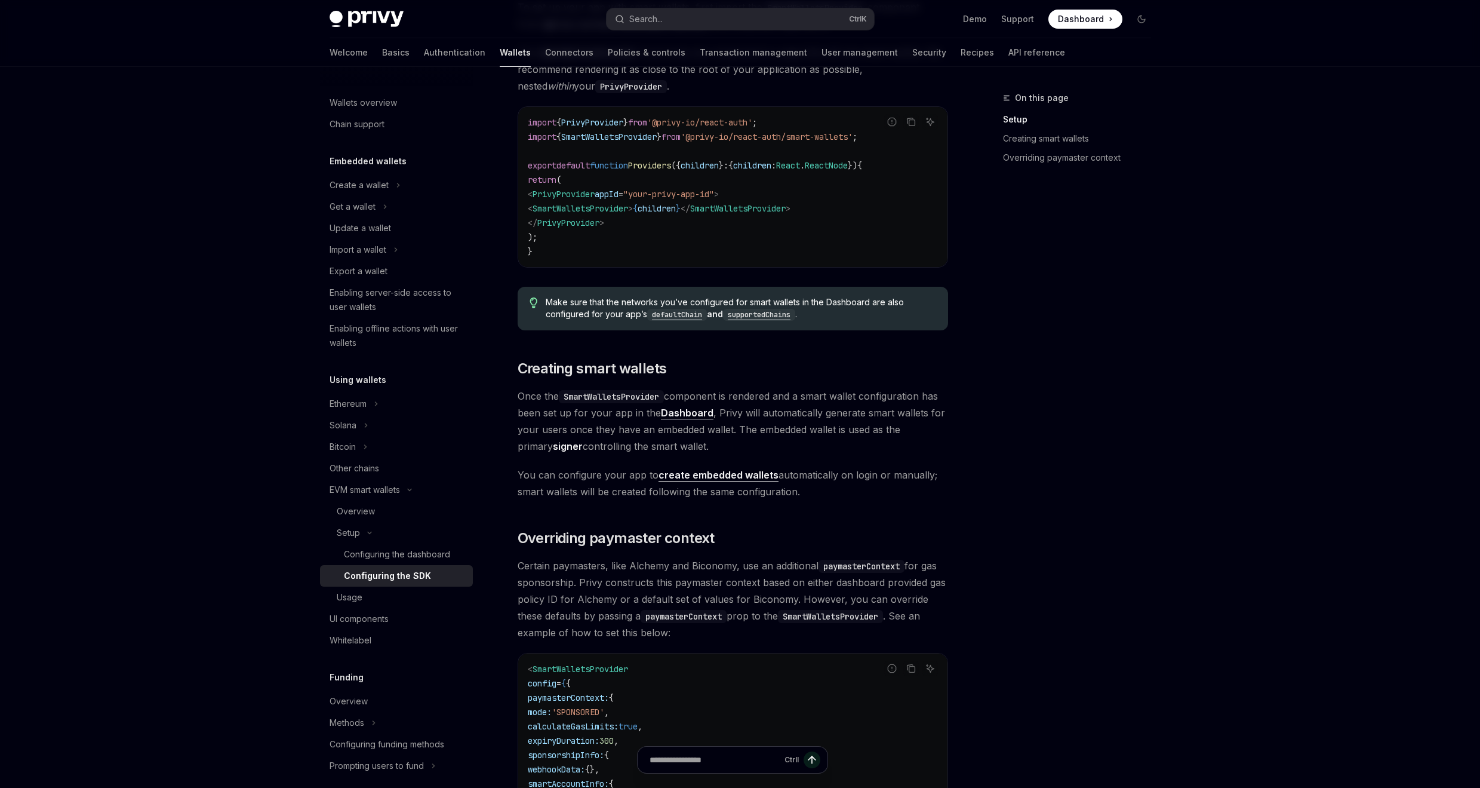
drag, startPoint x: 719, startPoint y: 398, endPoint x: 741, endPoint y: 417, distance: 29.6
click at [741, 417] on span "Once the SmartWalletsProvider component is rendered and a smart wallet configur…" at bounding box center [733, 421] width 431 height 67
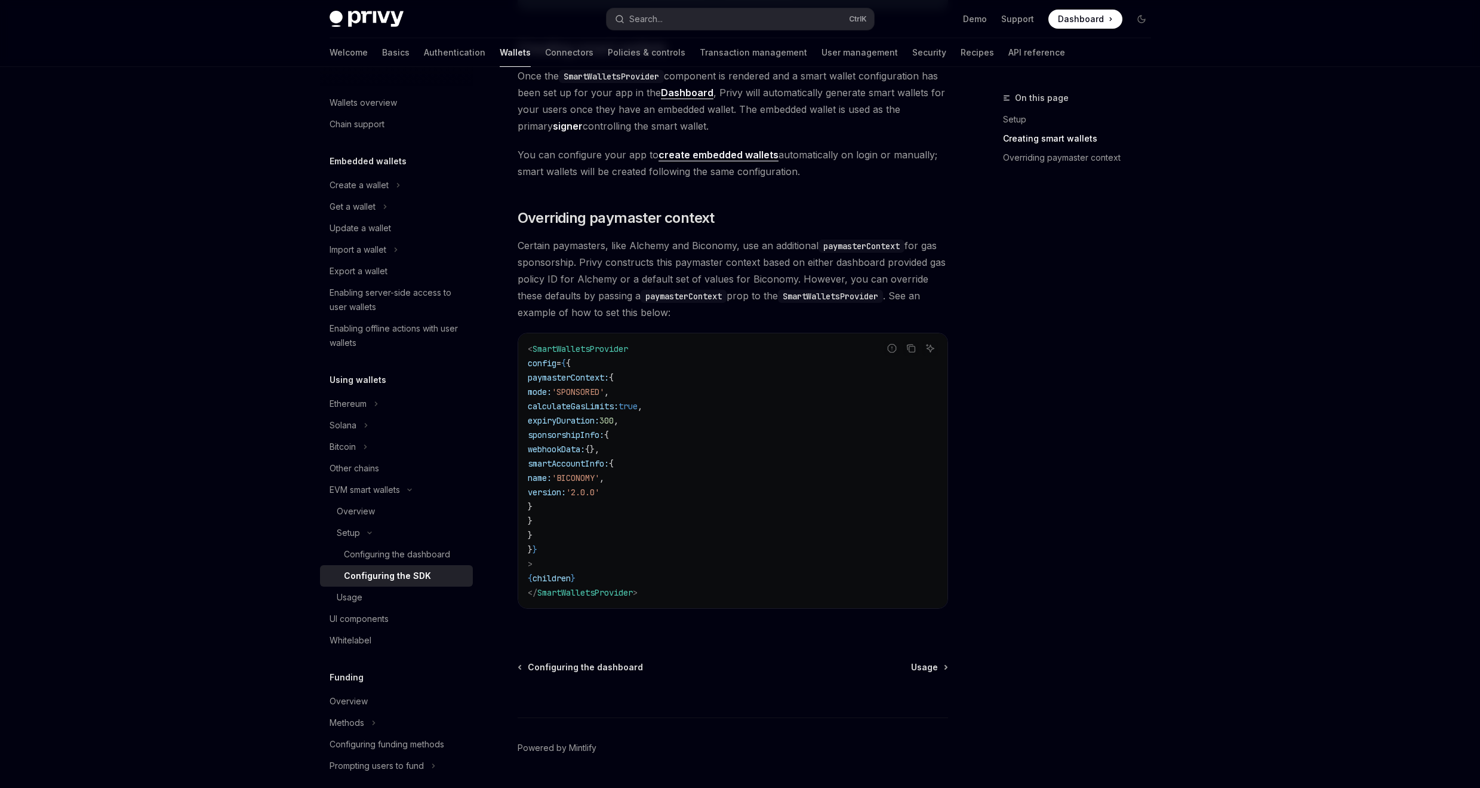
scroll to position [783, 0]
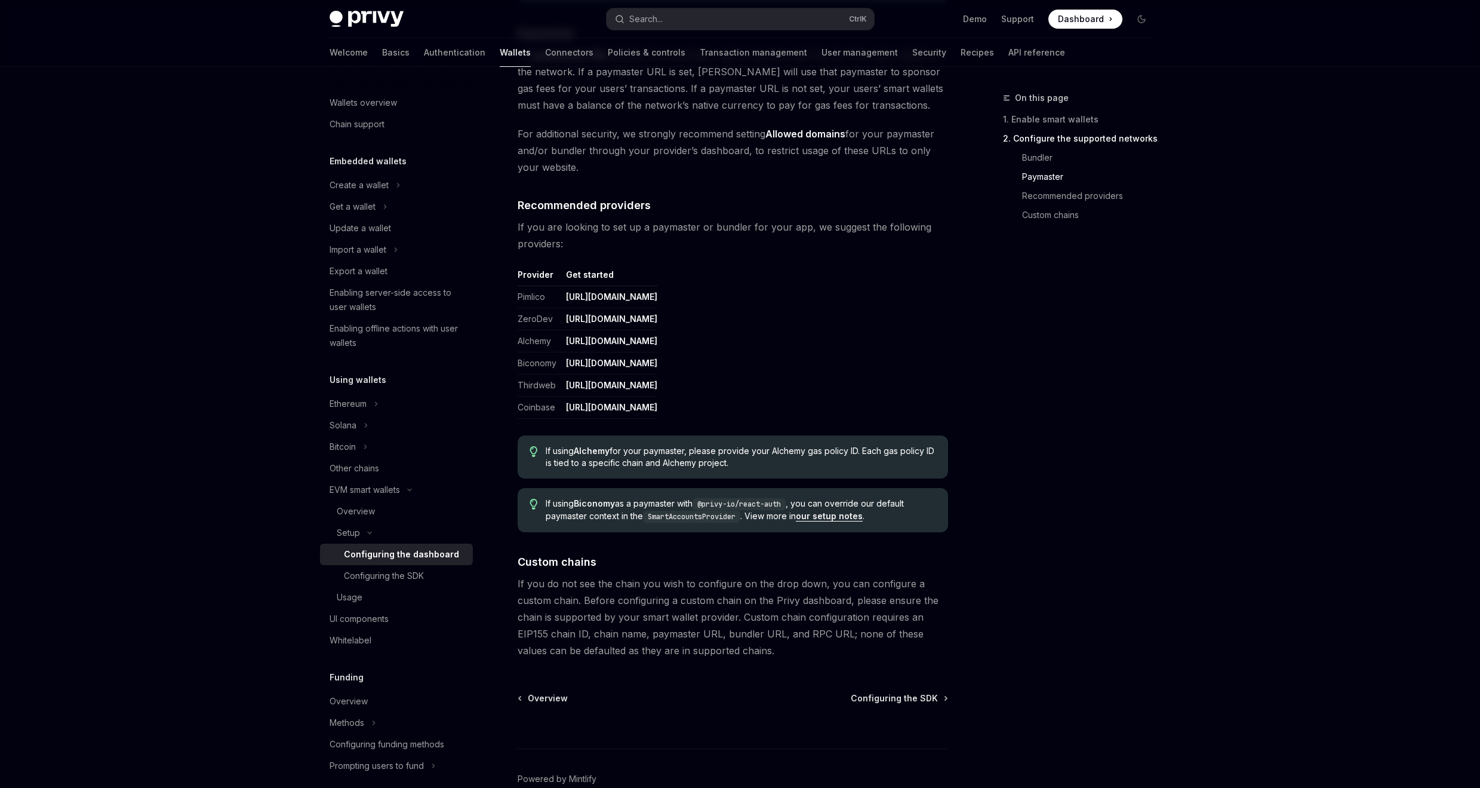
scroll to position [1290, 0]
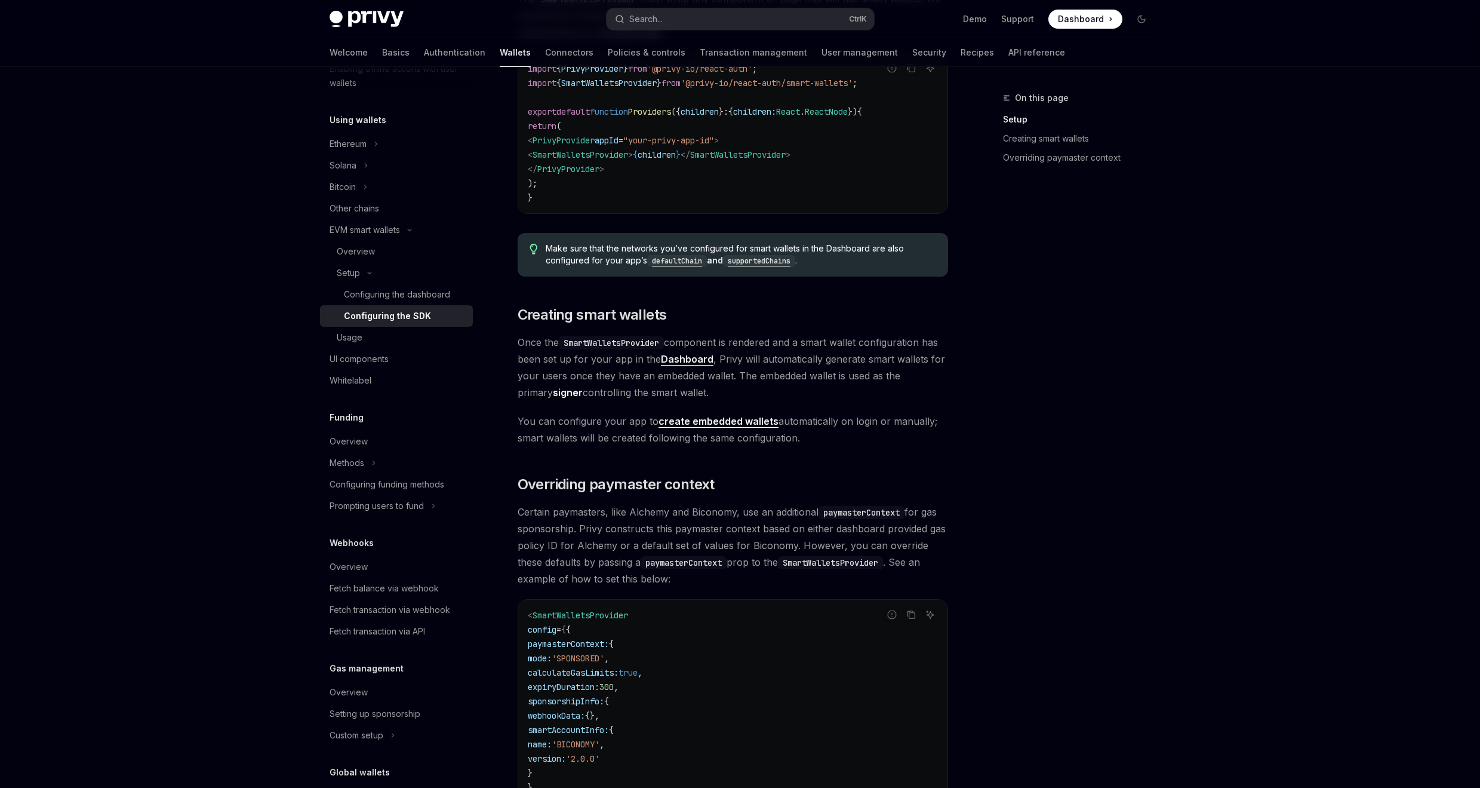
scroll to position [281, 0]
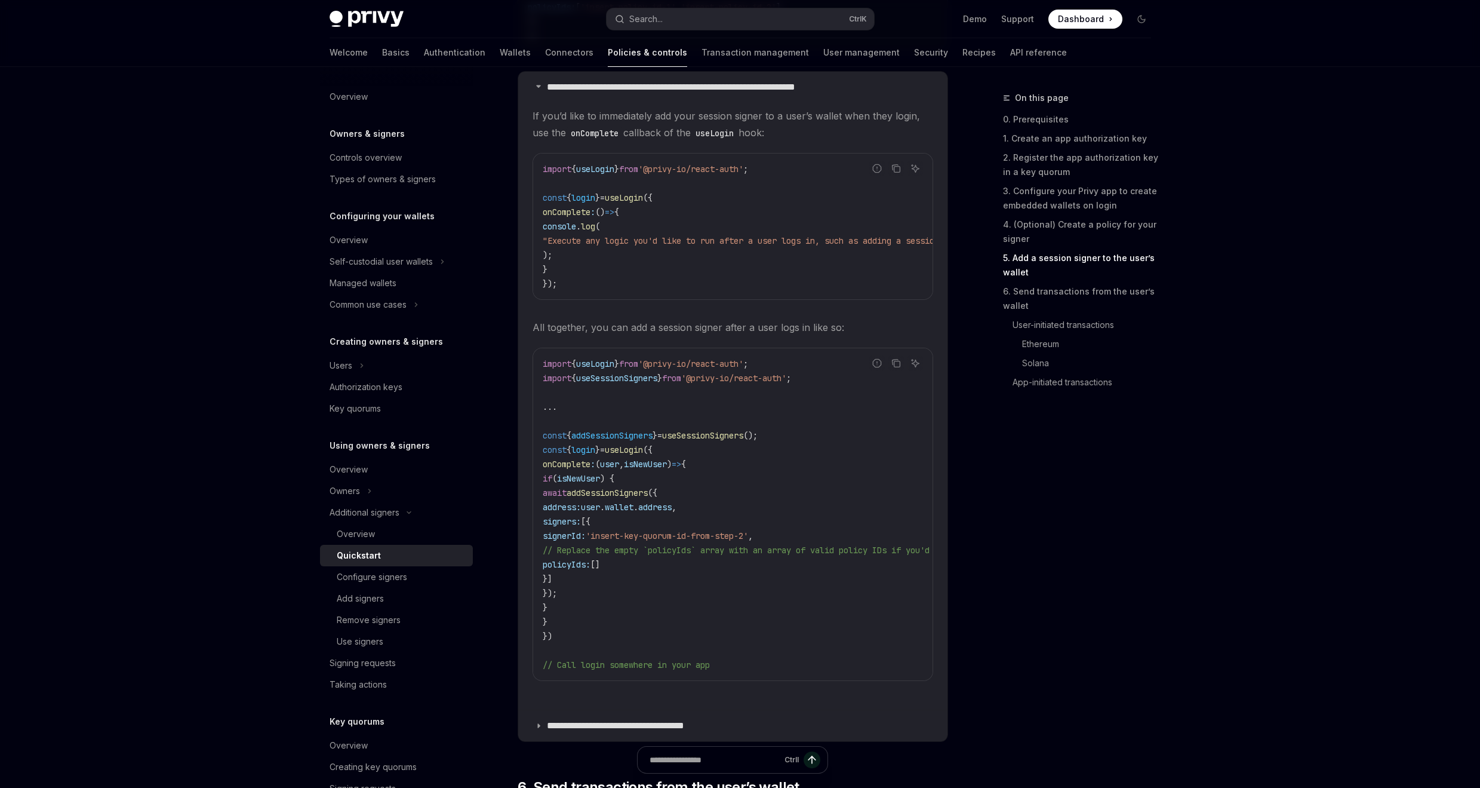
scroll to position [182, 0]
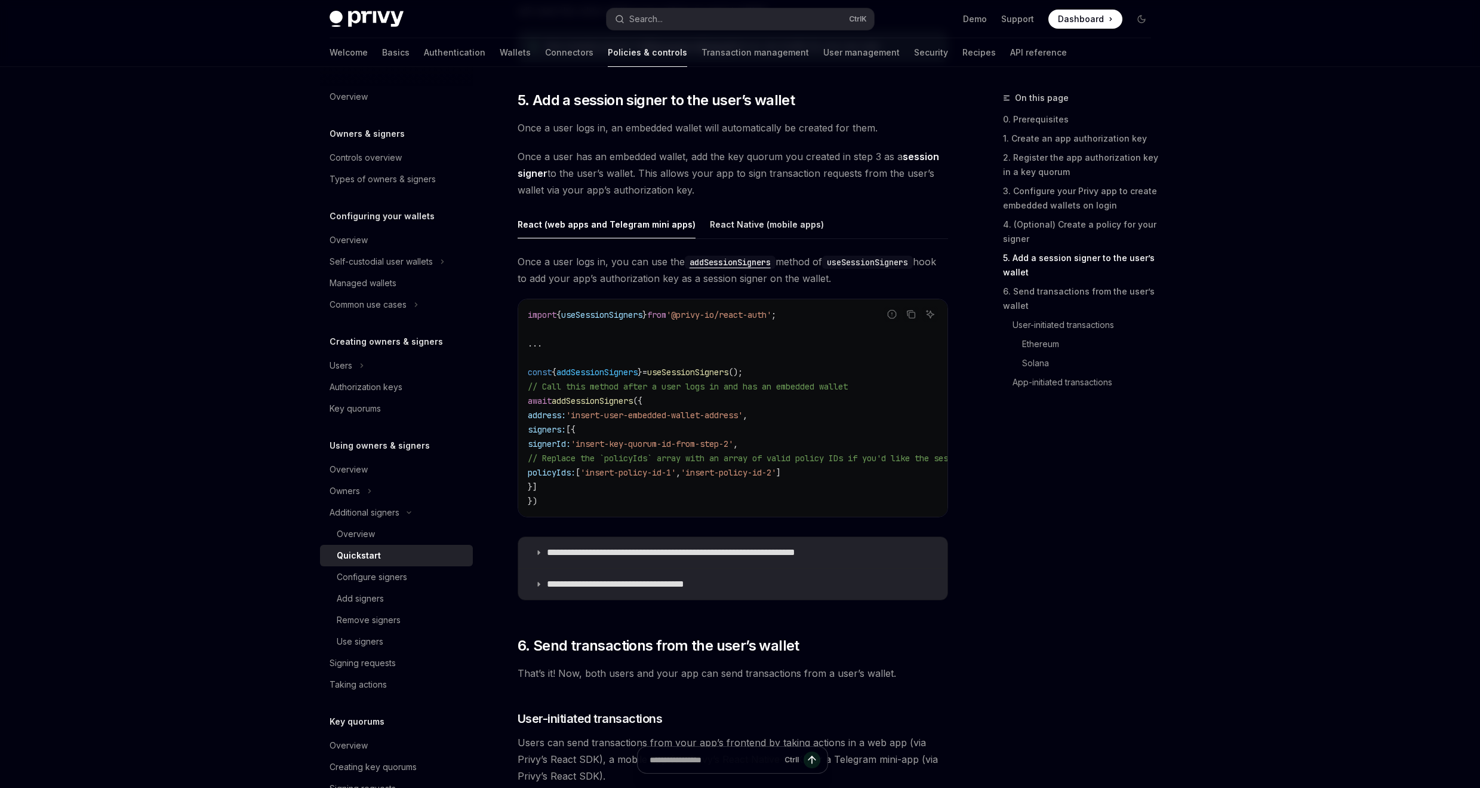
scroll to position [182, 0]
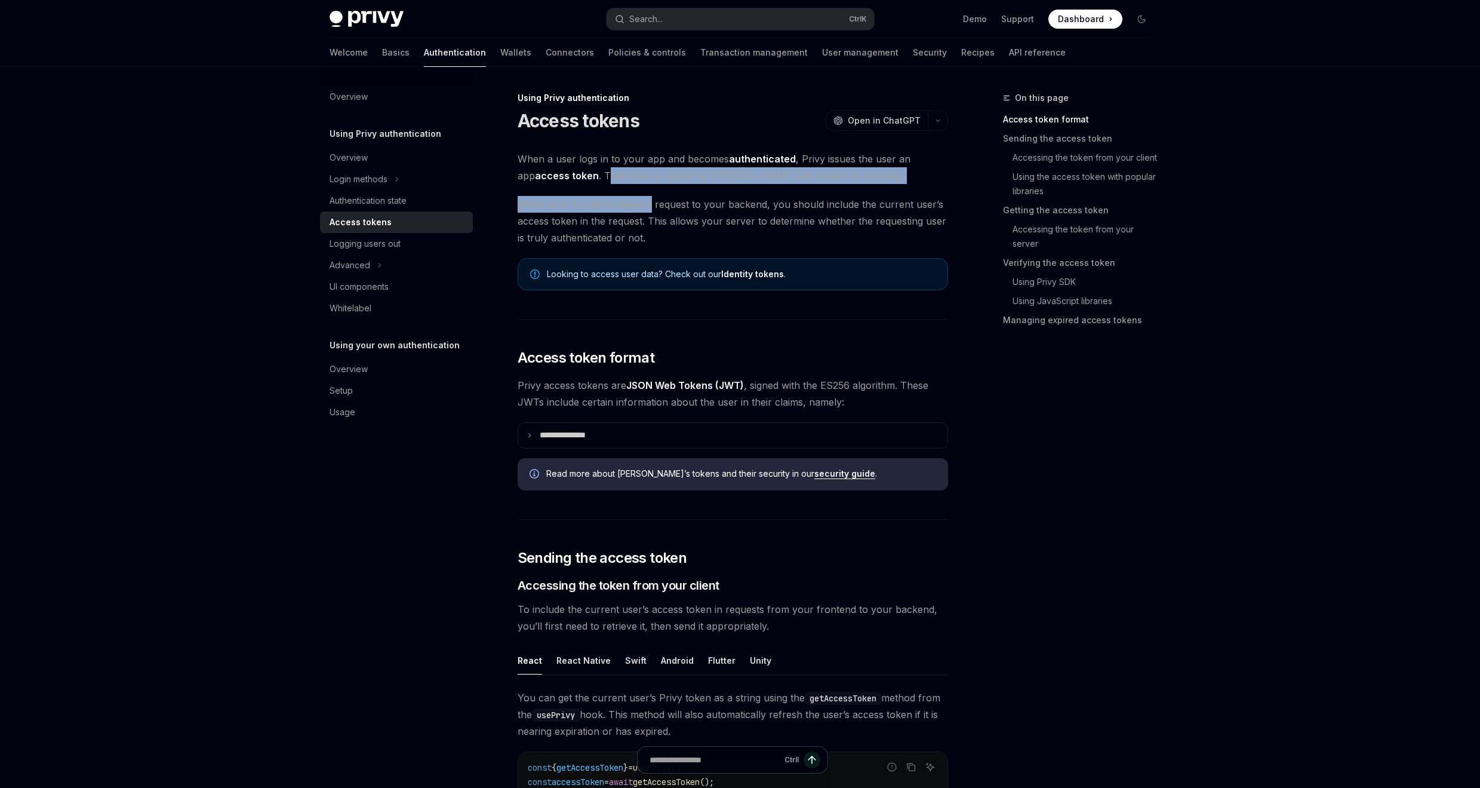
drag, startPoint x: 589, startPoint y: 177, endPoint x: 646, endPoint y: 196, distance: 59.1
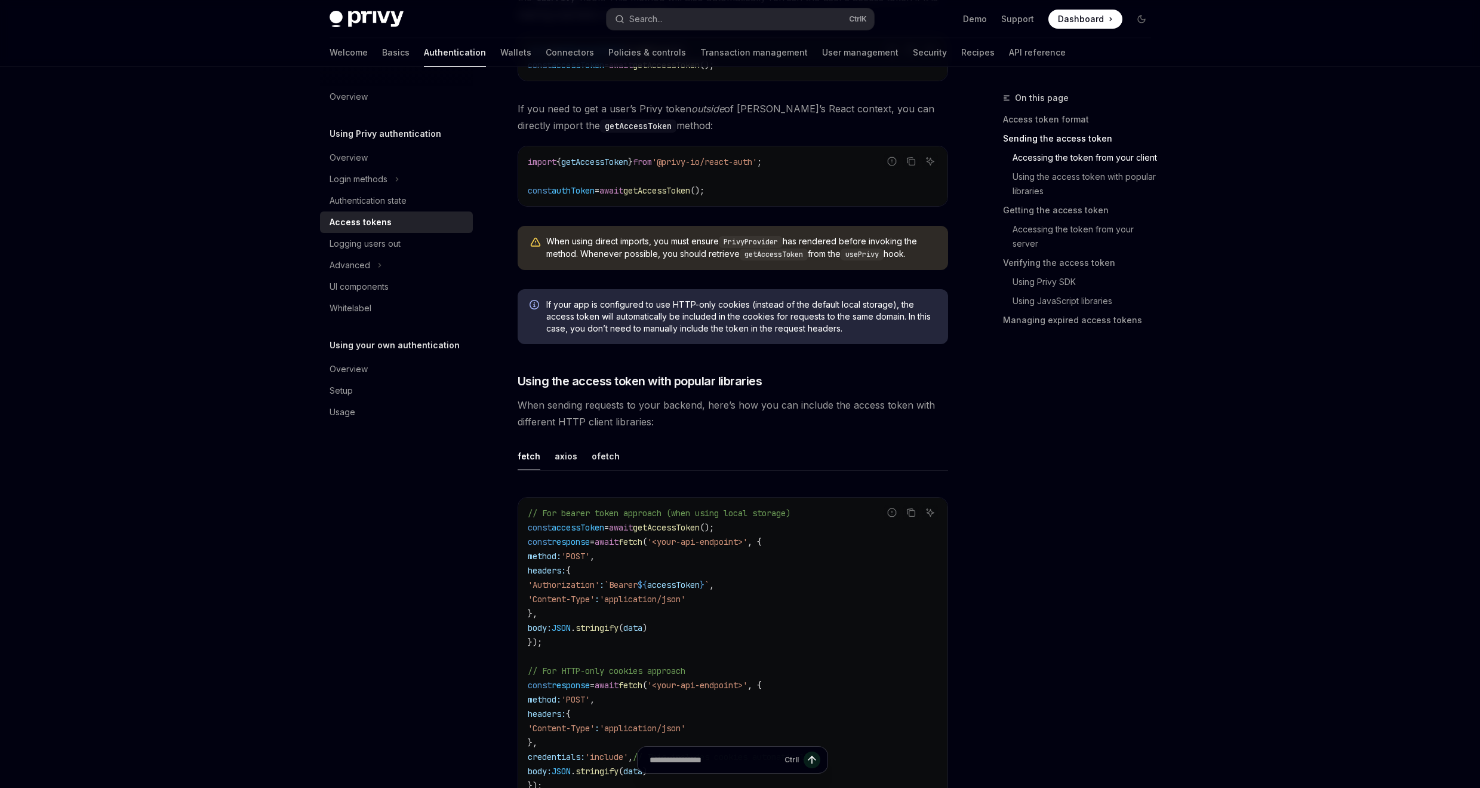
scroll to position [788, 0]
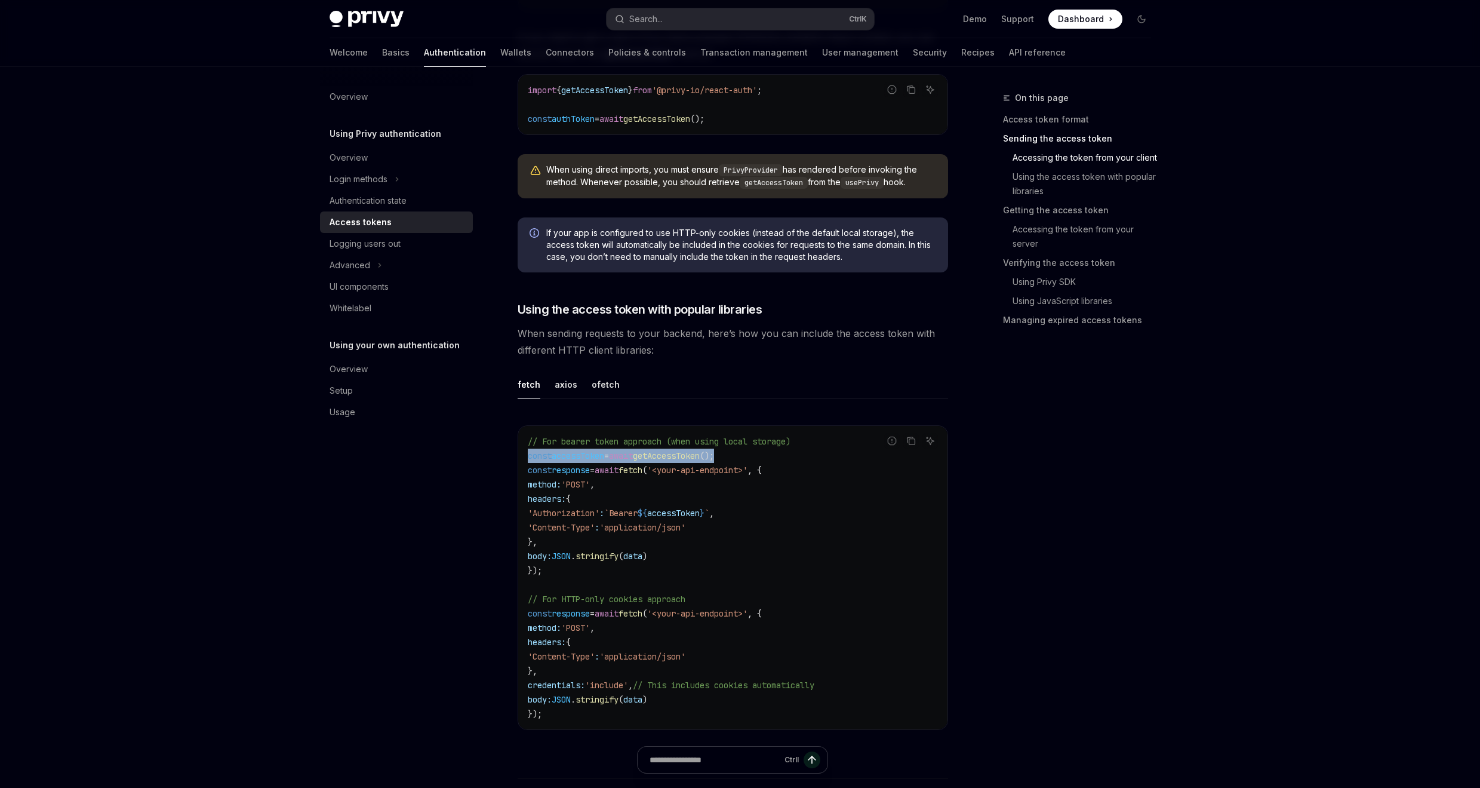
drag, startPoint x: 744, startPoint y: 452, endPoint x: 515, endPoint y: 448, distance: 229.3
copy span "const accessToken = await getAccessToken ();"
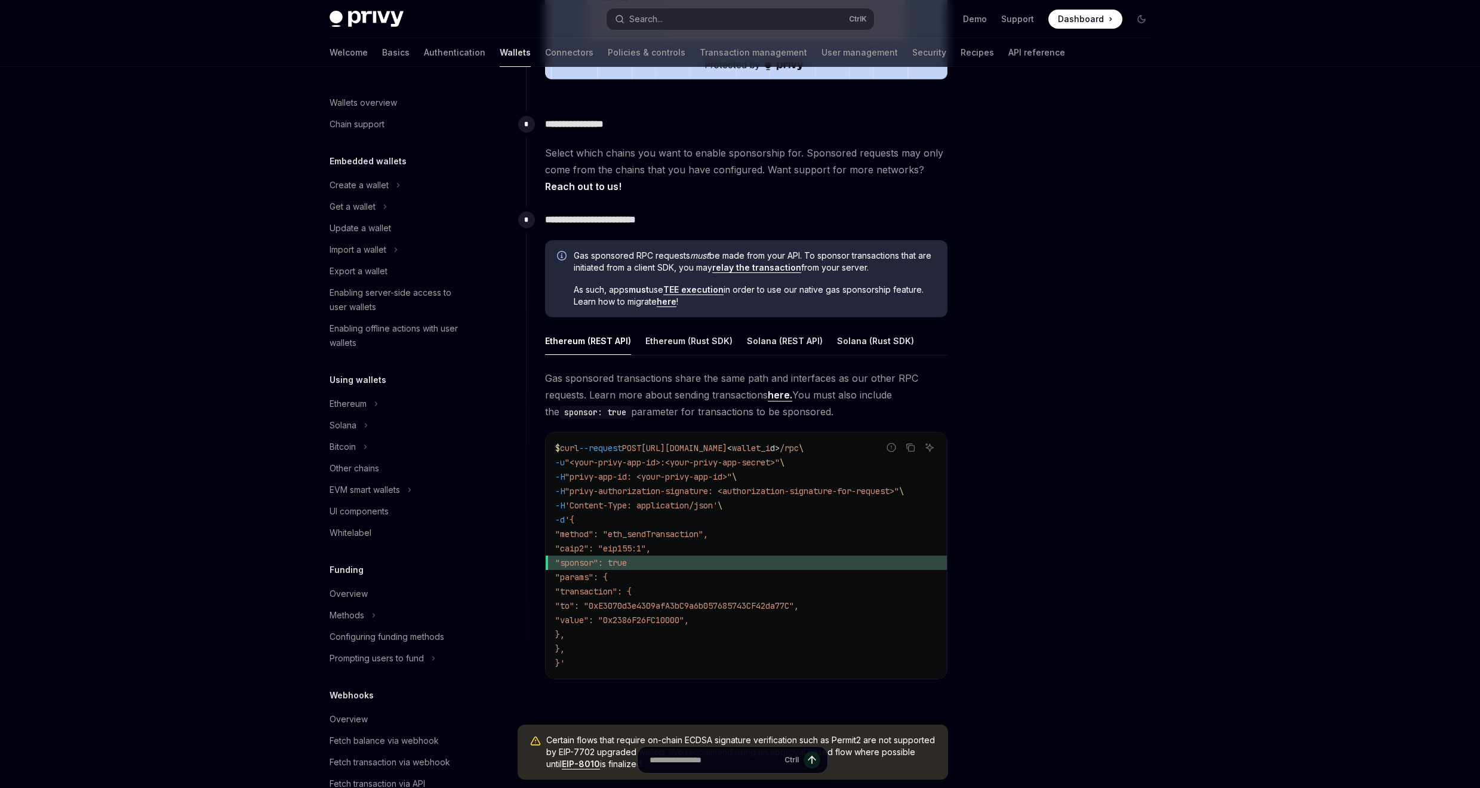
scroll to position [238, 0]
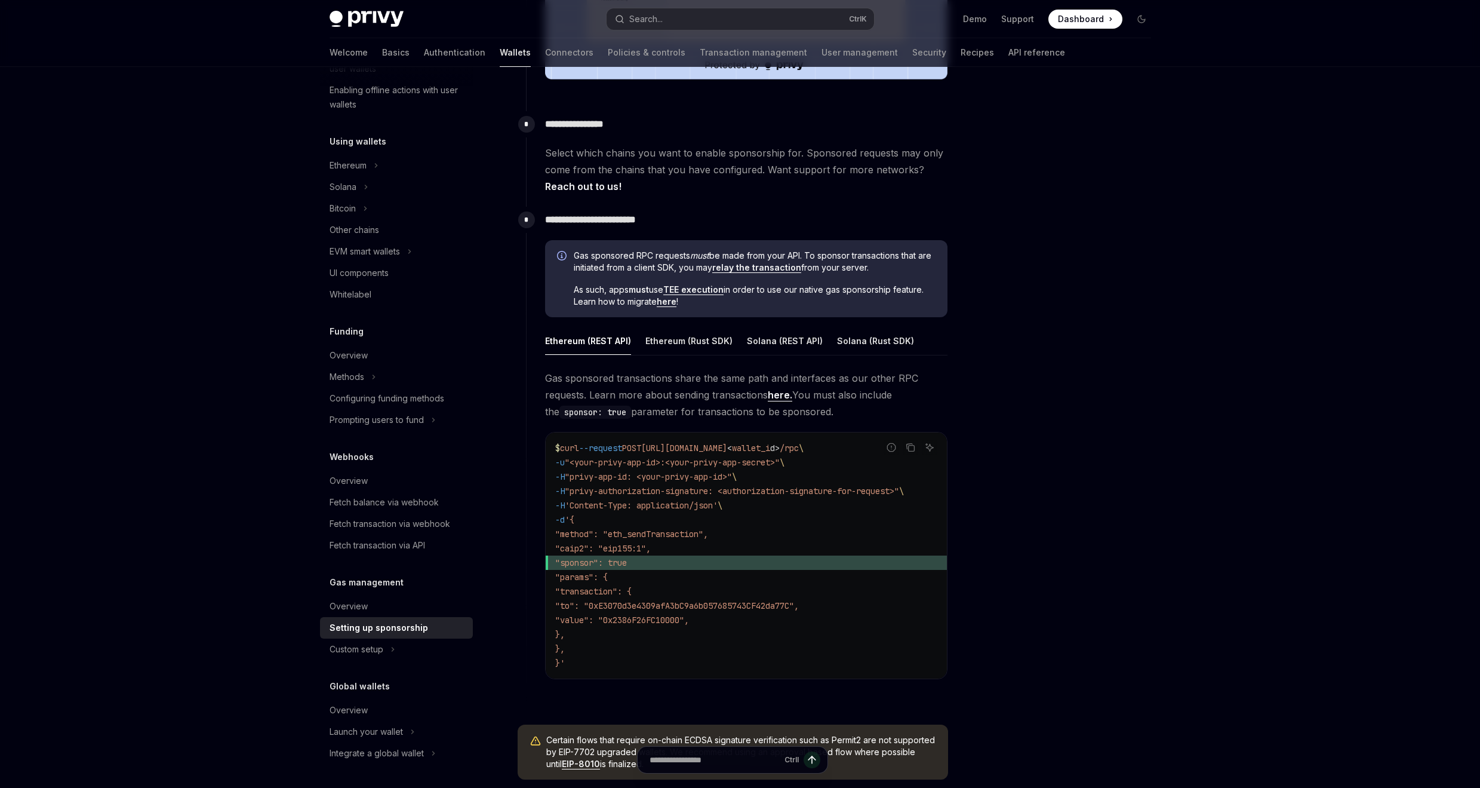
click at [706, 303] on span "As such, apps must use TEE execution in order to use our native gas sponsorship…" at bounding box center [755, 296] width 362 height 24
drag, startPoint x: 938, startPoint y: 287, endPoint x: 576, endPoint y: 290, distance: 361.9
click at [576, 290] on div "Gas sponsored RPC requests must be made from your API. To sponsor transactions …" at bounding box center [746, 279] width 402 height 78
copy span "As such, apps must use TEE execution in order to use our native gas sponsorship…"
click at [710, 286] on link "TEE execution" at bounding box center [693, 289] width 60 height 11
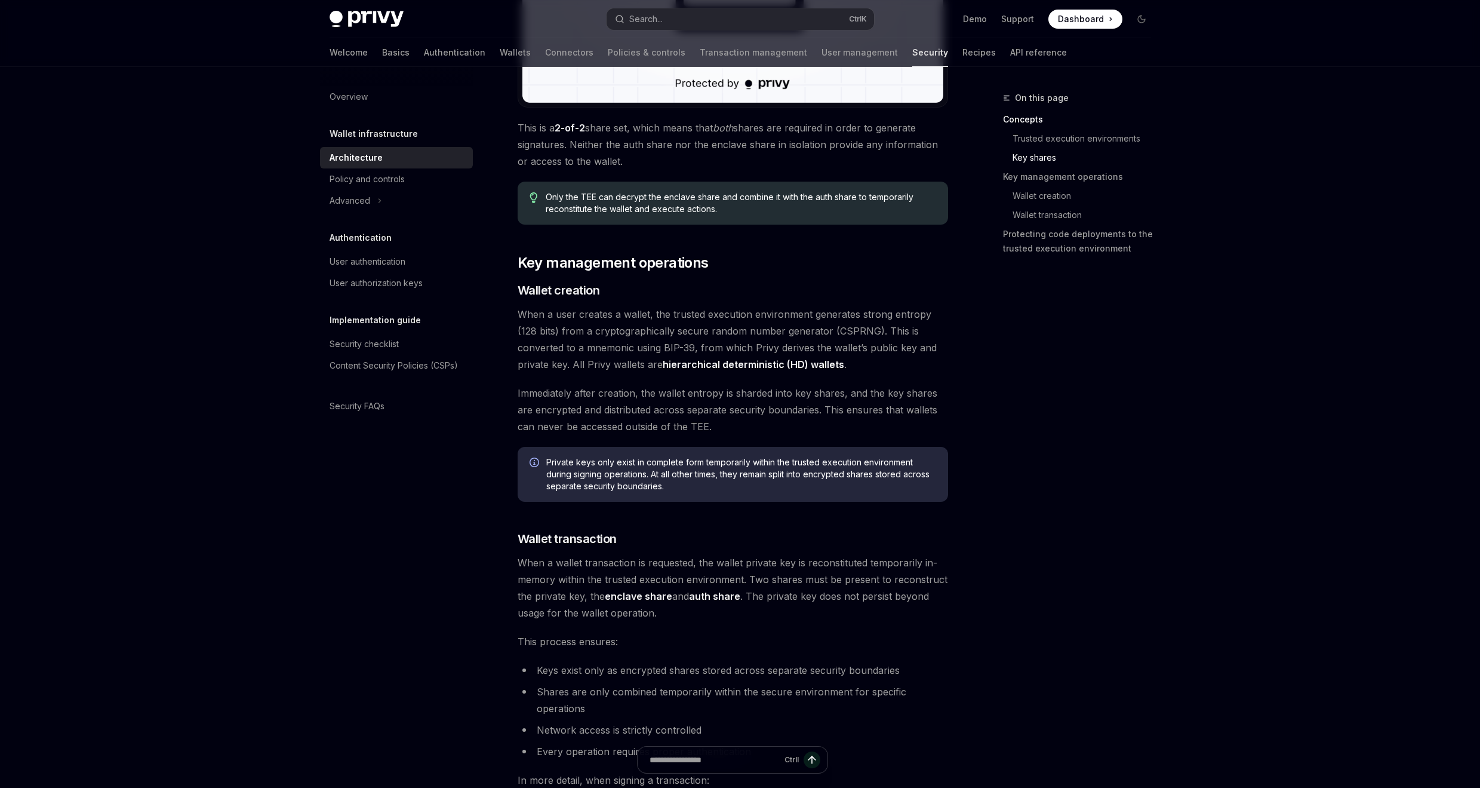
scroll to position [1290, 0]
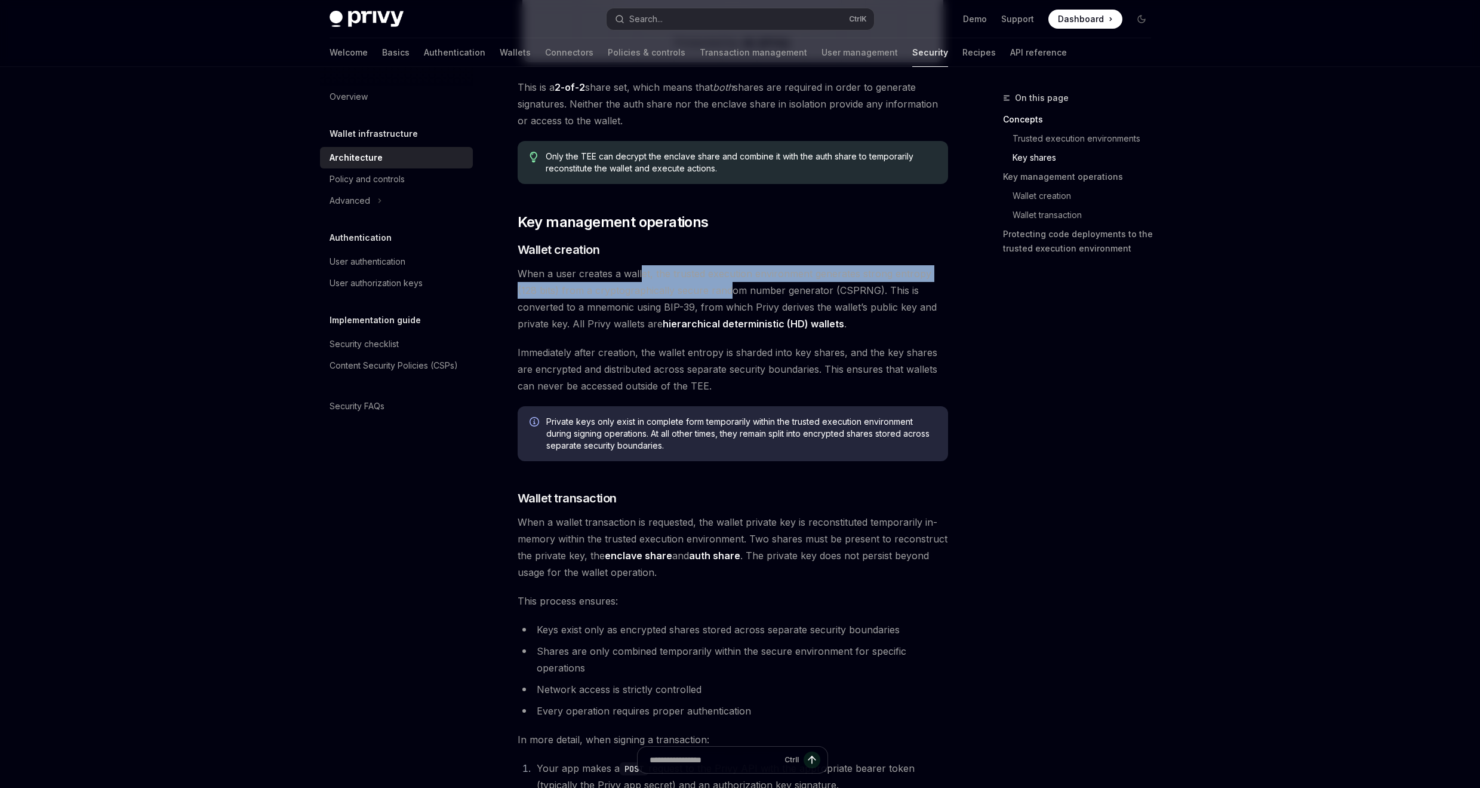
drag, startPoint x: 641, startPoint y: 277, endPoint x: 709, endPoint y: 292, distance: 69.7
click at [708, 292] on span "When a user creates a wallet, the trusted execution environment generates stron…" at bounding box center [733, 298] width 431 height 67
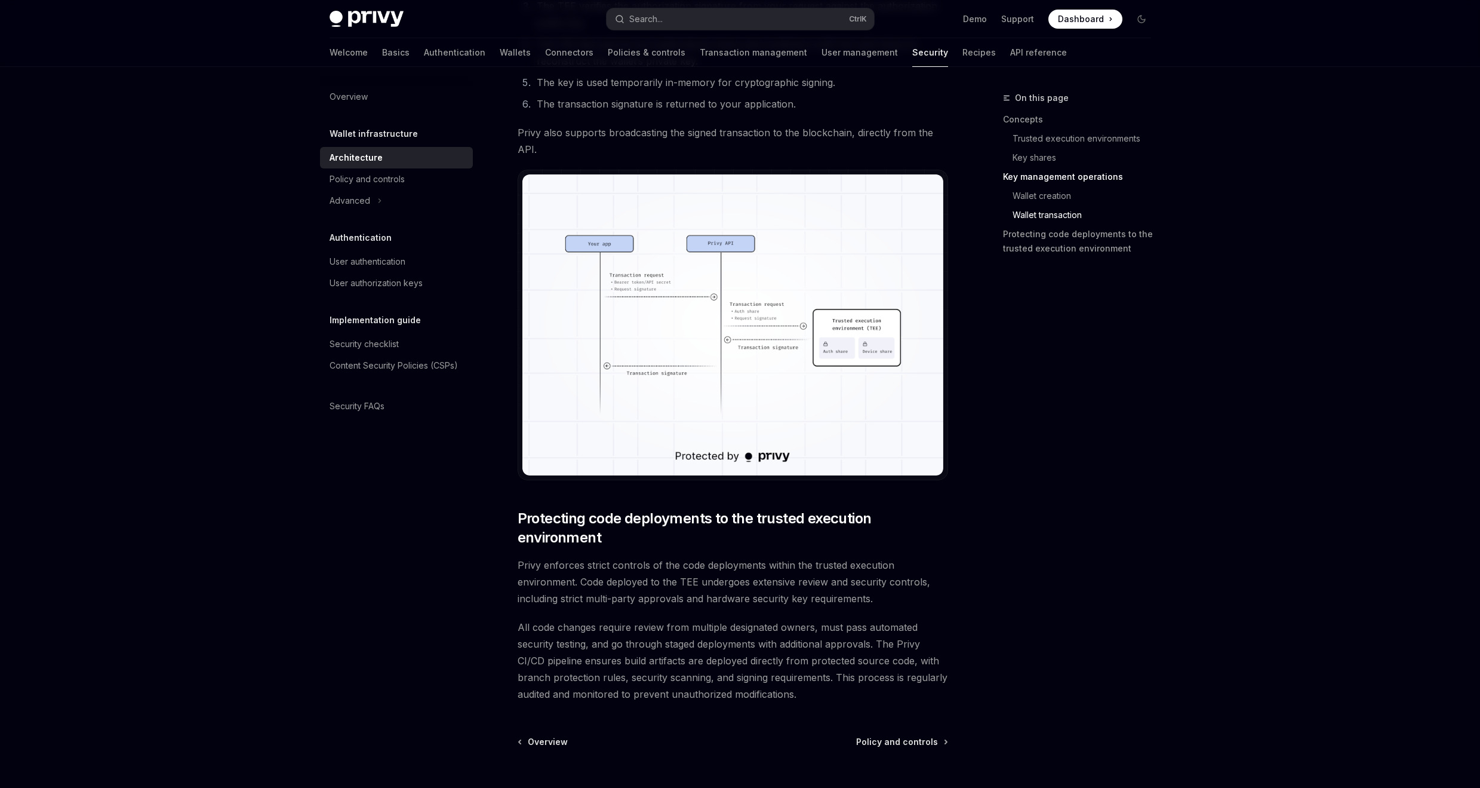
scroll to position [2236, 0]
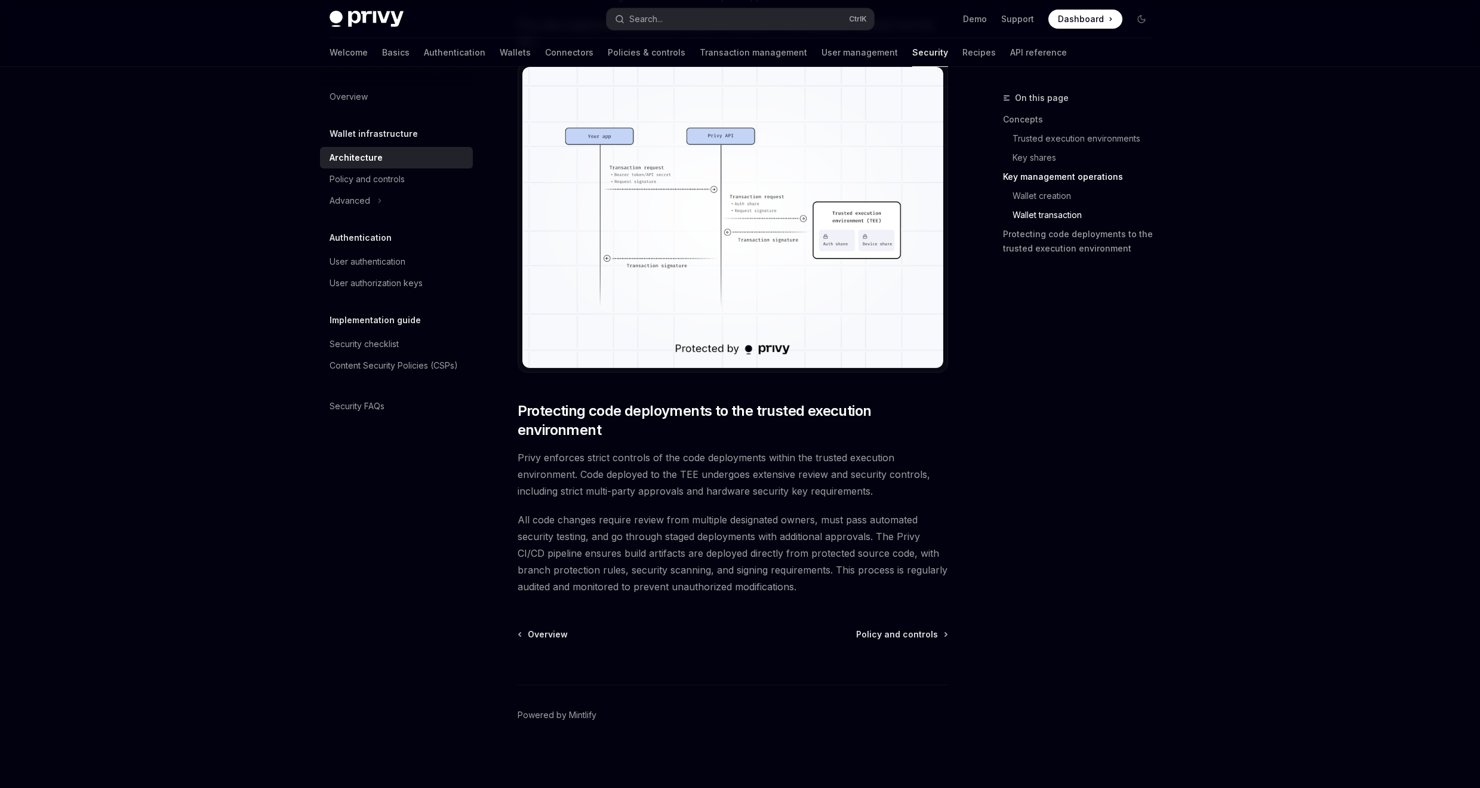
click at [672, 211] on img at bounding box center [733, 217] width 421 height 300
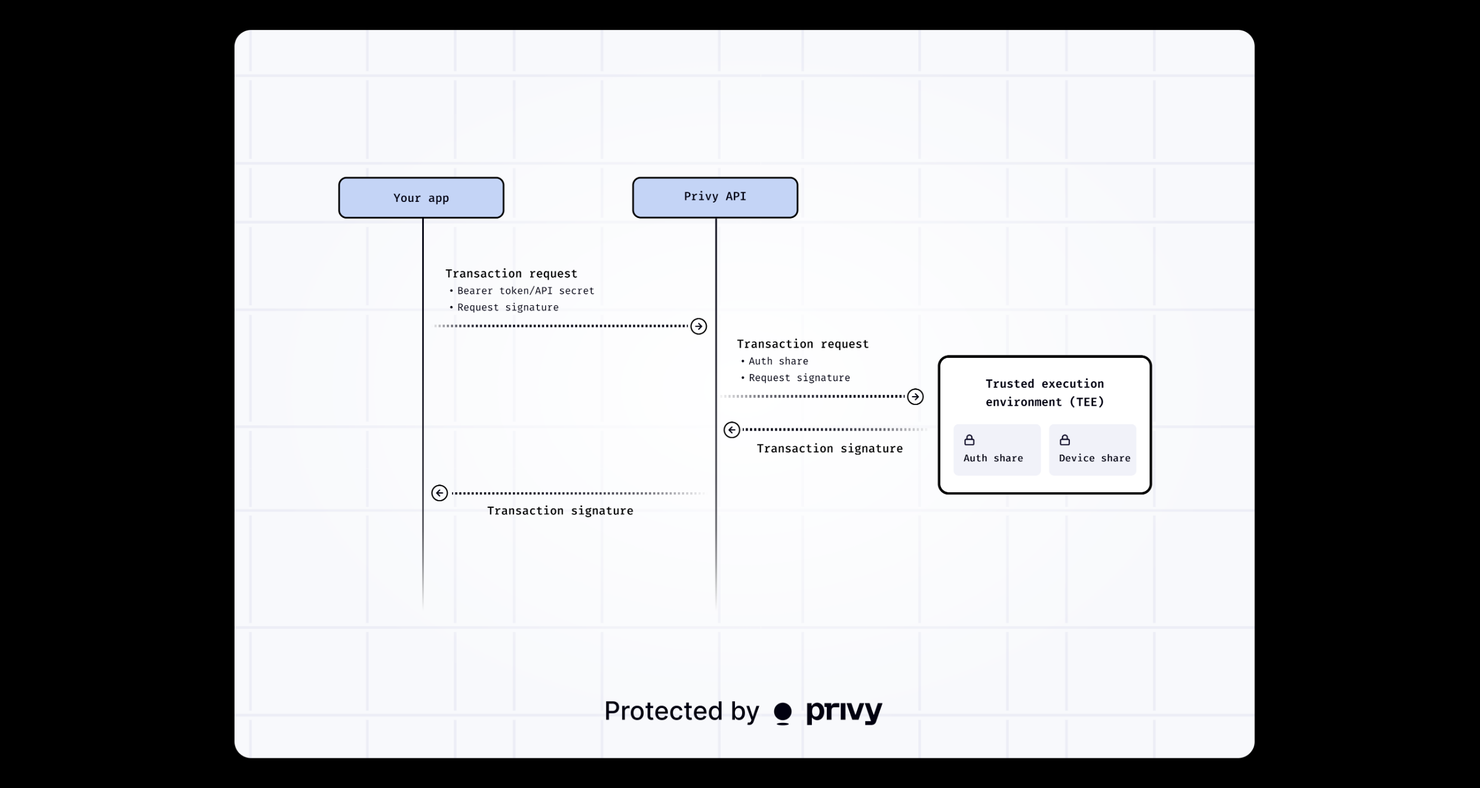
click at [1358, 152] on div at bounding box center [740, 394] width 1480 height 788
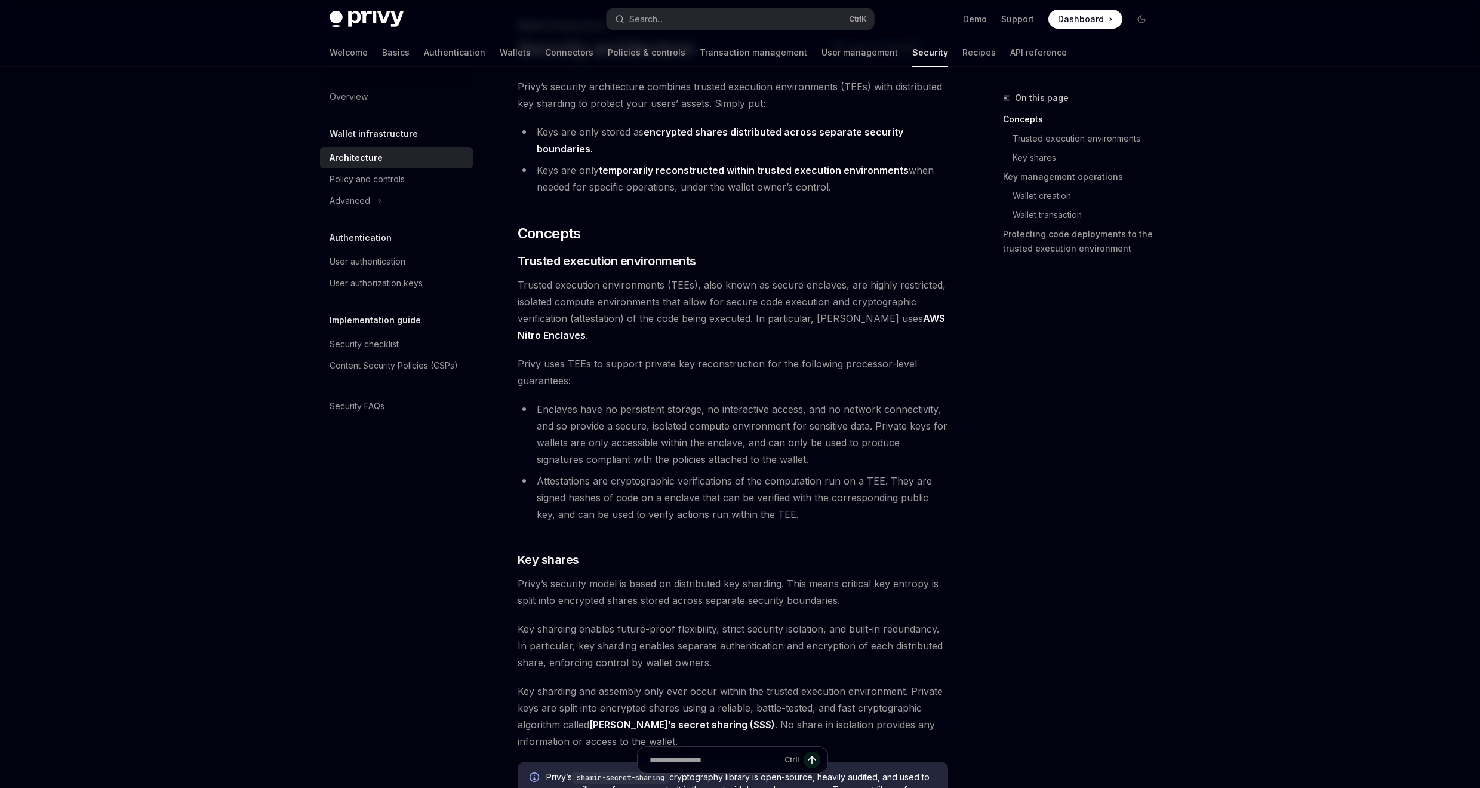
scroll to position [0, 0]
